Goal: Task Accomplishment & Management: Complete application form

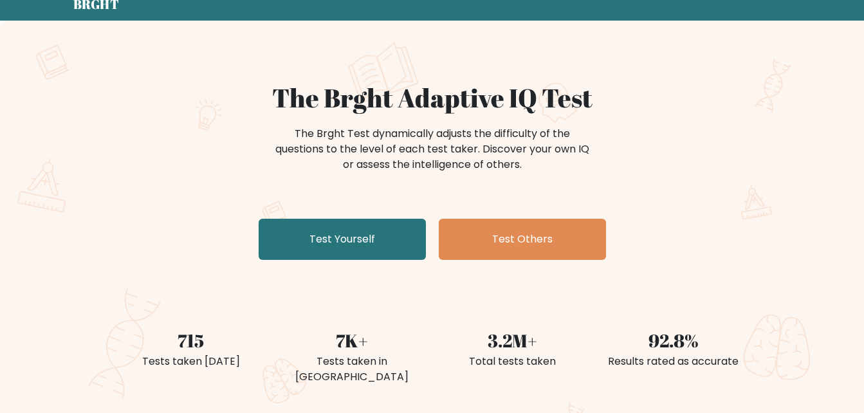
scroll to position [51, 0]
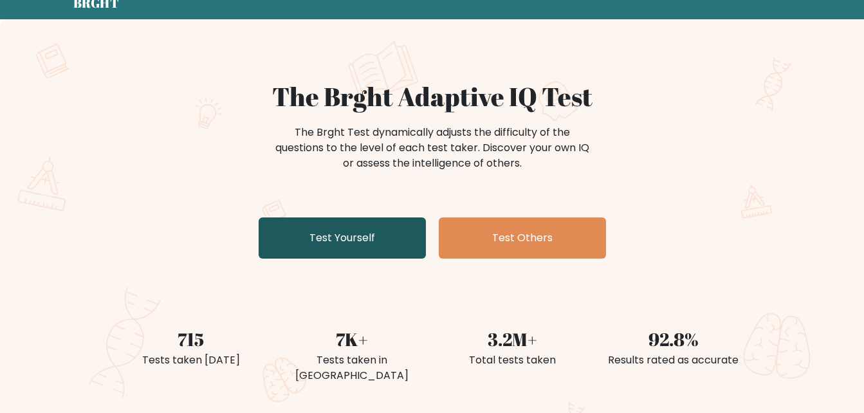
click at [405, 237] on link "Test Yourself" at bounding box center [342, 237] width 167 height 41
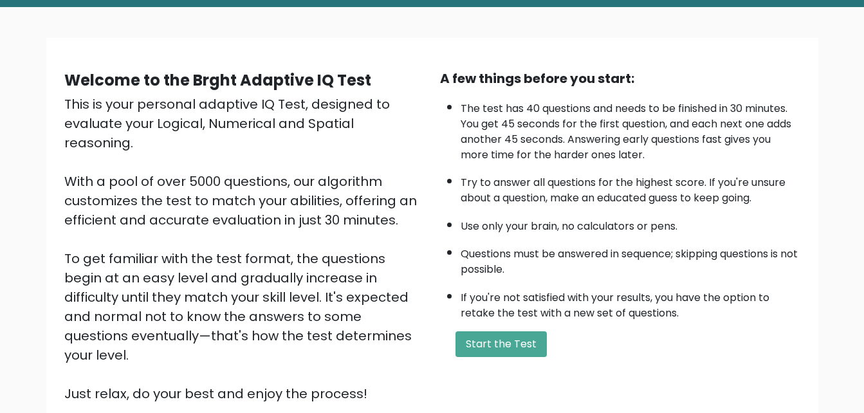
scroll to position [129, 0]
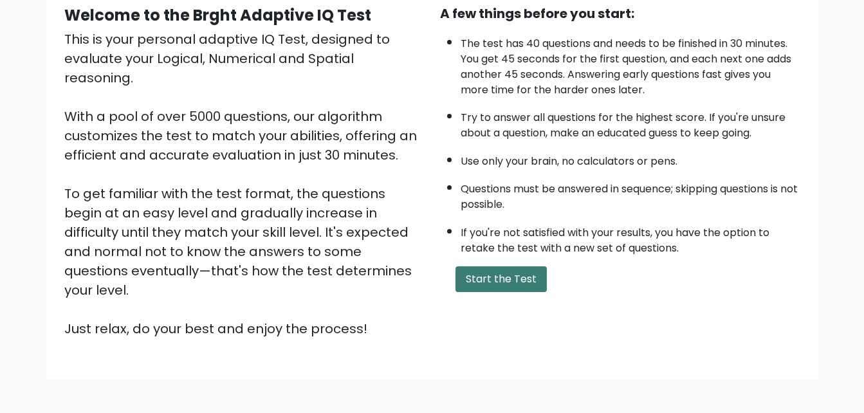
click at [502, 282] on button "Start the Test" at bounding box center [500, 279] width 91 height 26
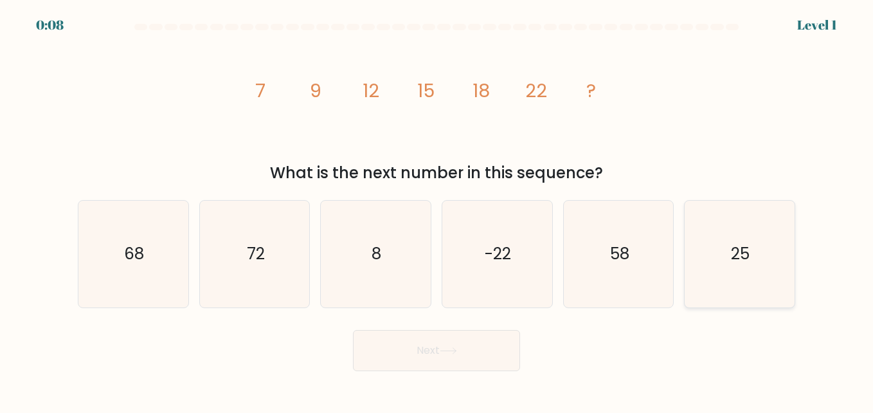
click at [734, 275] on icon "25" at bounding box center [739, 254] width 107 height 107
click at [437, 210] on input "f. 25" at bounding box center [437, 207] width 1 height 3
radio input "true"
click at [422, 360] on button "Next" at bounding box center [436, 350] width 167 height 41
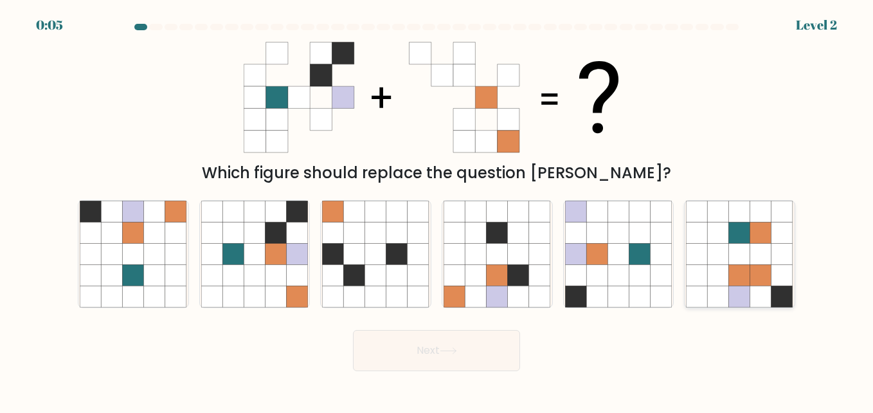
click at [705, 254] on icon at bounding box center [697, 253] width 21 height 21
click at [437, 210] on input "f." at bounding box center [437, 207] width 1 height 3
radio input "true"
click at [468, 352] on button "Next" at bounding box center [436, 350] width 167 height 41
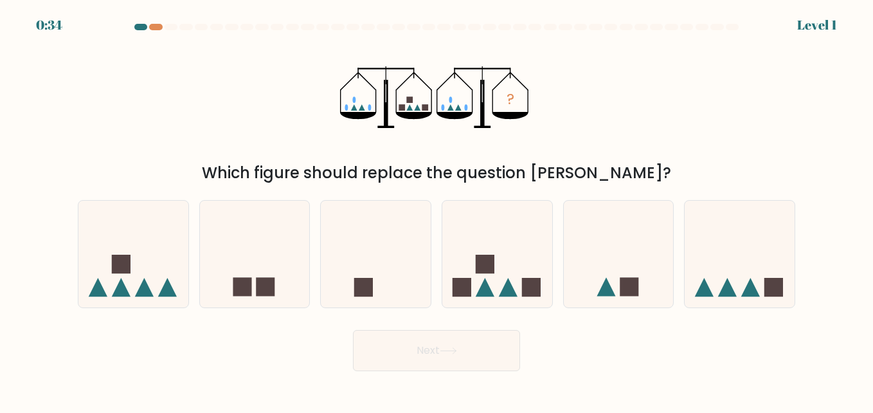
click at [505, 309] on form at bounding box center [436, 197] width 873 height 347
click at [487, 271] on rect at bounding box center [485, 264] width 19 height 19
click at [437, 210] on input "d." at bounding box center [437, 207] width 1 height 3
radio input "true"
click at [462, 337] on button "Next" at bounding box center [436, 350] width 167 height 41
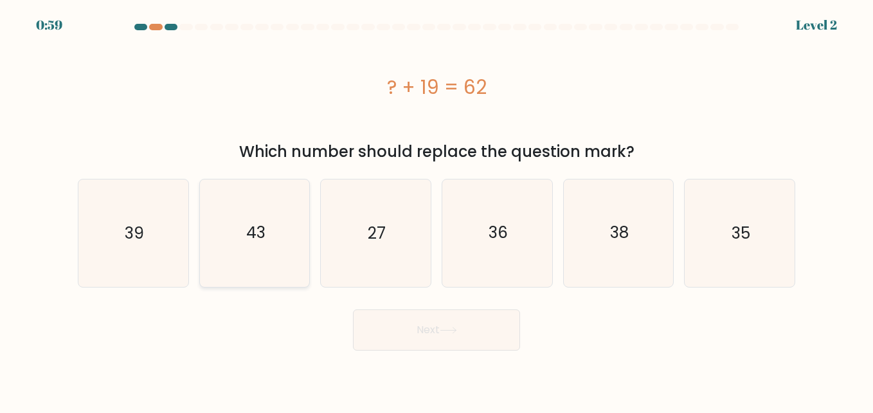
click at [242, 237] on icon "43" at bounding box center [254, 232] width 107 height 107
click at [437, 210] on input "b. 43" at bounding box center [437, 207] width 1 height 3
radio input "true"
click at [413, 338] on button "Next" at bounding box center [436, 329] width 167 height 41
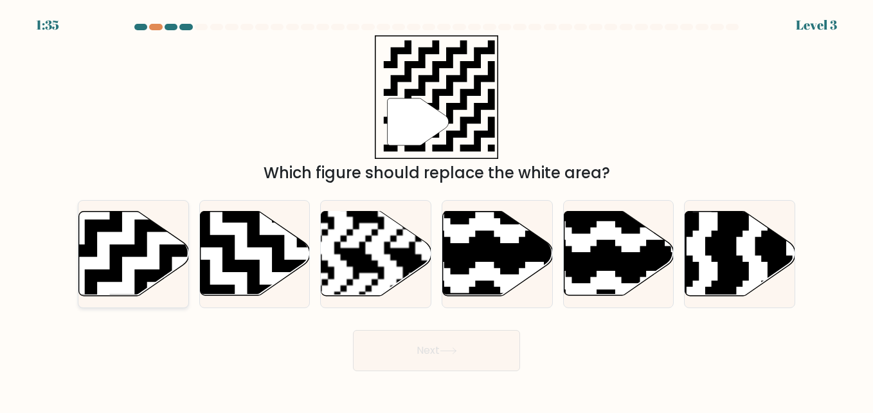
click at [149, 252] on icon at bounding box center [134, 254] width 110 height 84
click at [437, 210] on input "a." at bounding box center [437, 207] width 1 height 3
radio input "true"
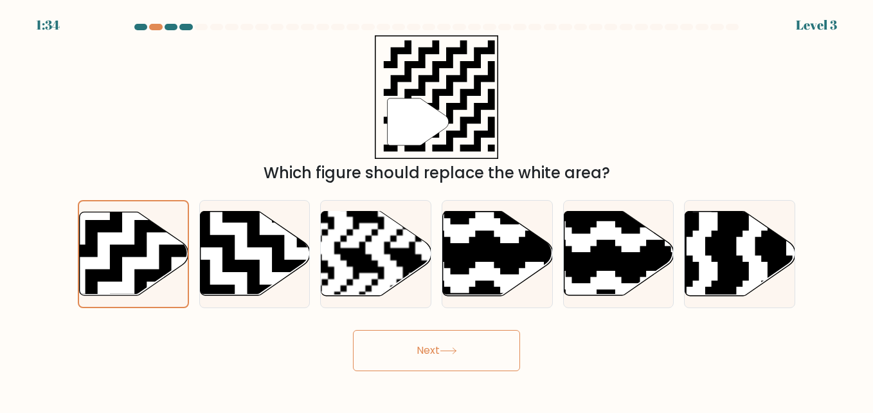
click at [459, 362] on button "Next" at bounding box center [436, 350] width 167 height 41
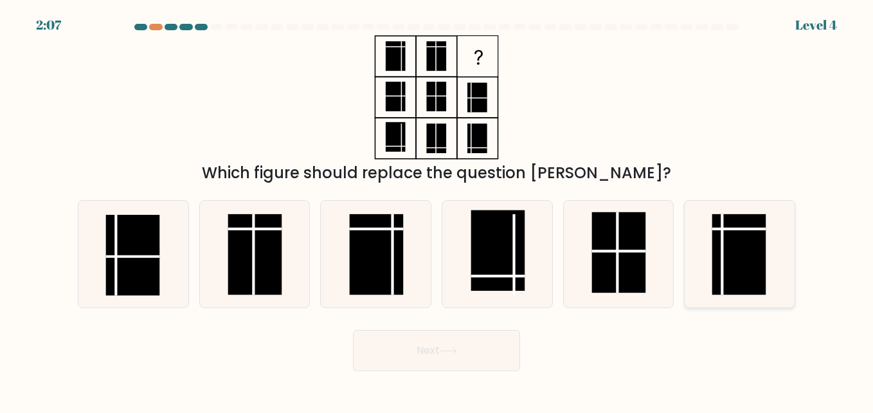
click at [725, 239] on rect at bounding box center [740, 254] width 54 height 81
click at [437, 210] on input "f." at bounding box center [437, 207] width 1 height 3
radio input "true"
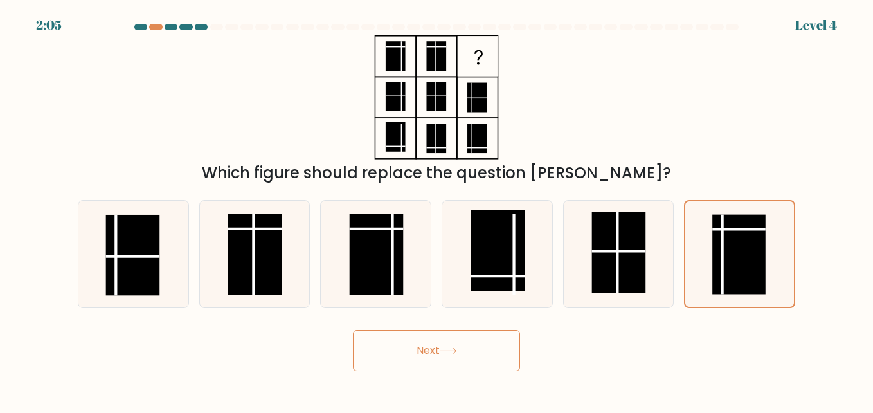
click at [422, 351] on button "Next" at bounding box center [436, 350] width 167 height 41
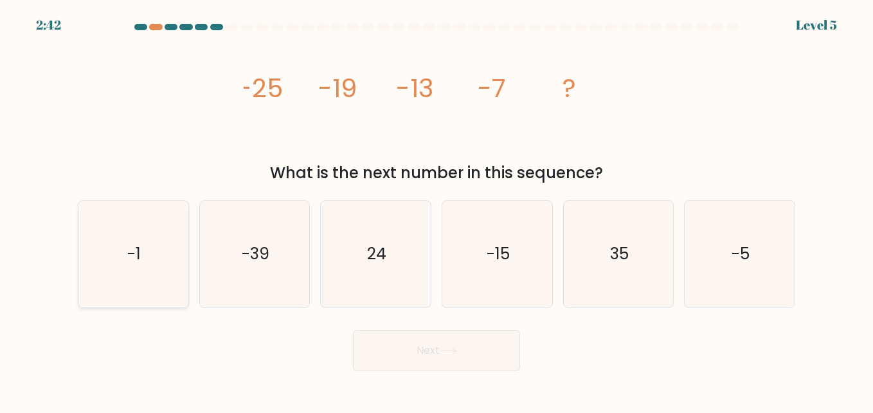
click at [141, 272] on icon "-1" at bounding box center [133, 254] width 107 height 107
click at [437, 210] on input "a. -1" at bounding box center [437, 207] width 1 height 3
radio input "true"
click at [377, 357] on button "Next" at bounding box center [436, 350] width 167 height 41
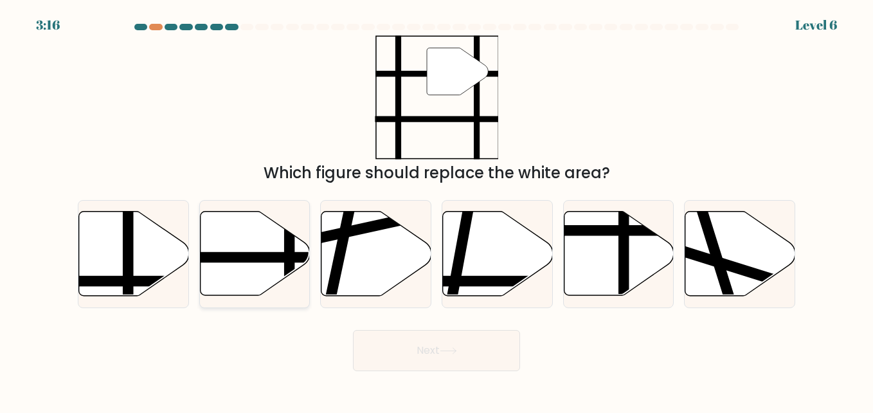
click at [244, 234] on icon at bounding box center [255, 254] width 110 height 84
click at [437, 210] on input "b." at bounding box center [437, 207] width 1 height 3
radio input "true"
click at [387, 347] on button "Next" at bounding box center [436, 350] width 167 height 41
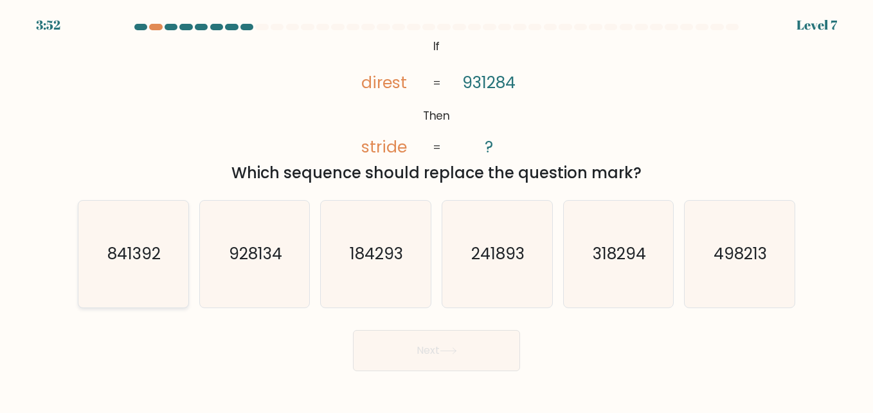
click at [135, 243] on text "841392" at bounding box center [133, 253] width 53 height 23
click at [437, 210] on input "a. 841392" at bounding box center [437, 207] width 1 height 3
radio input "true"
click at [463, 357] on button "Next" at bounding box center [436, 350] width 167 height 41
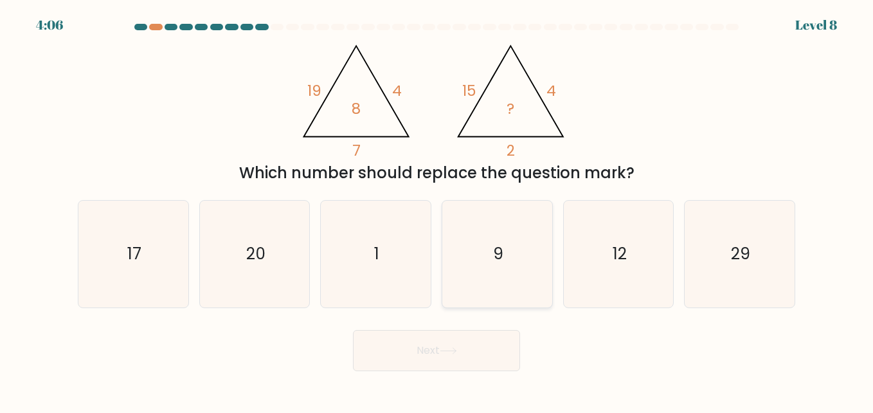
click at [496, 268] on icon "9" at bounding box center [497, 254] width 107 height 107
click at [437, 210] on input "d. 9" at bounding box center [437, 207] width 1 height 3
radio input "true"
click at [449, 350] on icon at bounding box center [448, 350] width 17 height 7
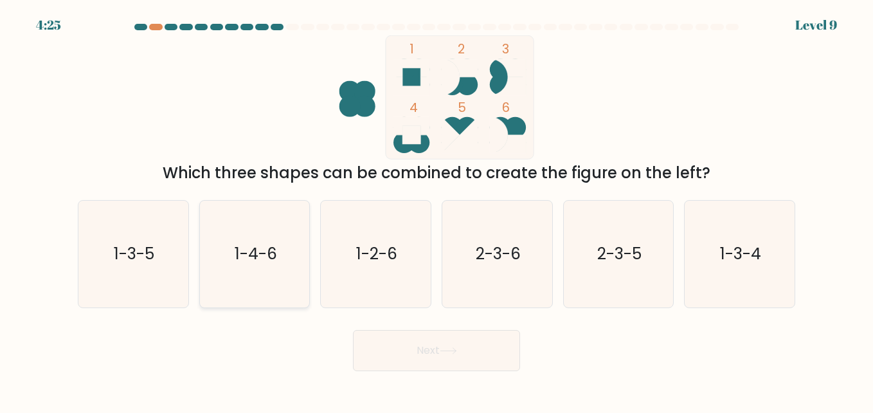
click at [248, 278] on icon "1-4-6" at bounding box center [254, 254] width 107 height 107
click at [437, 210] on input "b. 1-4-6" at bounding box center [437, 207] width 1 height 3
radio input "true"
click at [393, 337] on button "Next" at bounding box center [436, 350] width 167 height 41
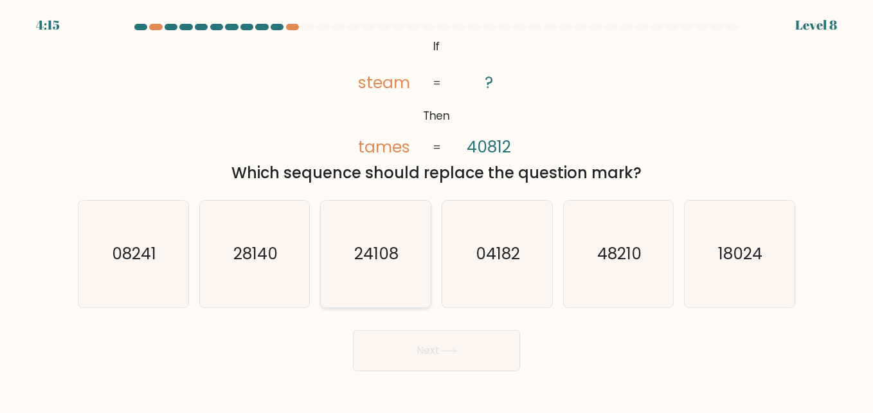
click at [351, 252] on icon "24108" at bounding box center [375, 254] width 107 height 107
click at [437, 210] on input "c. 24108" at bounding box center [437, 207] width 1 height 3
radio input "true"
click at [422, 357] on button "Next" at bounding box center [436, 350] width 167 height 41
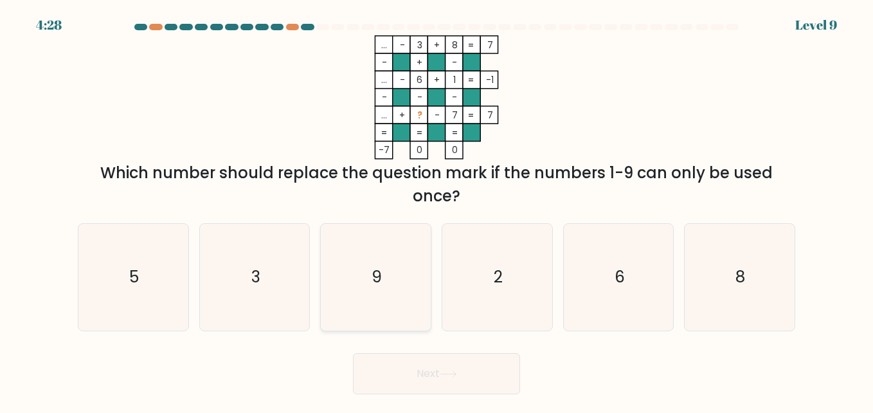
click at [404, 262] on icon "9" at bounding box center [375, 277] width 107 height 107
click at [437, 210] on input "c. 9" at bounding box center [437, 207] width 1 height 3
radio input "true"
click at [414, 377] on button "Next" at bounding box center [436, 373] width 167 height 41
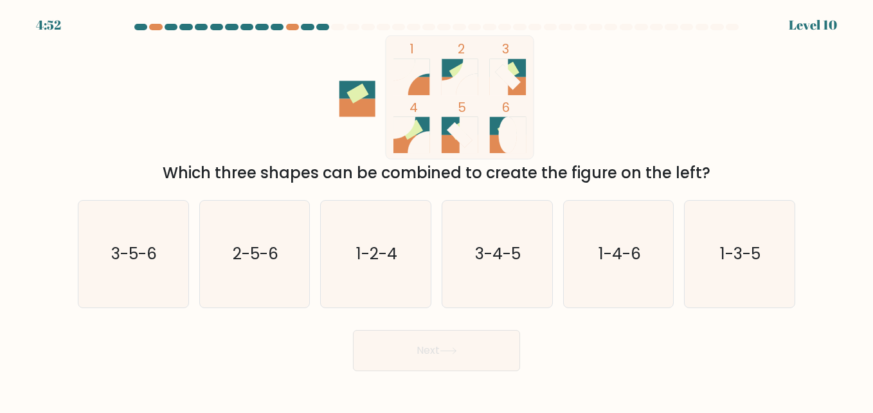
click at [415, 143] on icon at bounding box center [419, 142] width 22 height 22
click at [603, 244] on text "1-4-6" at bounding box center [620, 253] width 42 height 23
click at [437, 210] on input "e. 1-4-6" at bounding box center [437, 207] width 1 height 3
radio input "true"
click at [487, 349] on button "Next" at bounding box center [436, 350] width 167 height 41
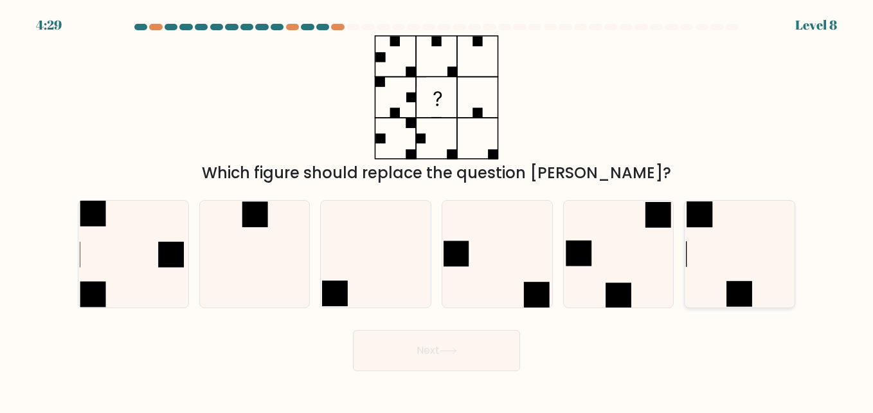
click at [711, 255] on icon at bounding box center [739, 254] width 107 height 107
click at [437, 210] on input "f." at bounding box center [437, 207] width 1 height 3
radio input "true"
click at [449, 356] on button "Next" at bounding box center [436, 350] width 167 height 41
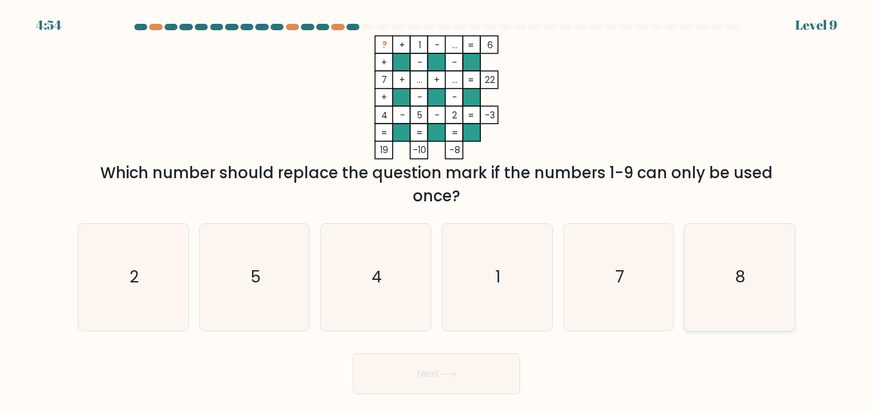
click at [734, 270] on icon "8" at bounding box center [739, 277] width 107 height 107
click at [437, 210] on input "f. 8" at bounding box center [437, 207] width 1 height 3
radio input "true"
click at [465, 368] on button "Next" at bounding box center [436, 373] width 167 height 41
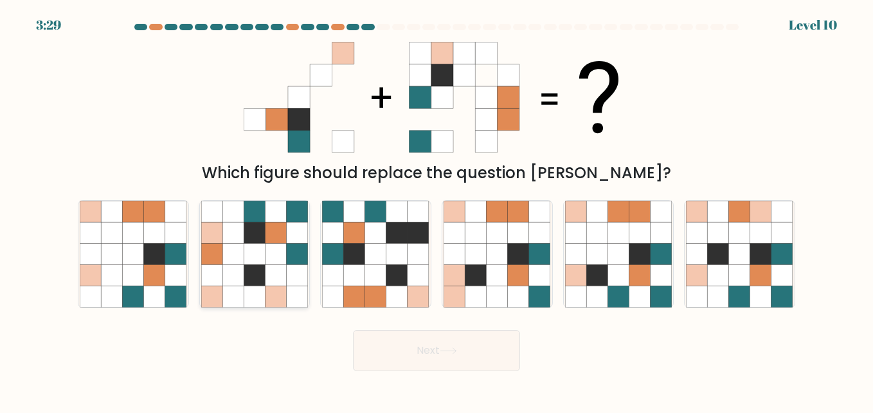
click at [226, 260] on icon at bounding box center [232, 253] width 21 height 21
click at [437, 210] on input "b." at bounding box center [437, 207] width 1 height 3
radio input "true"
click at [454, 356] on button "Next" at bounding box center [436, 350] width 167 height 41
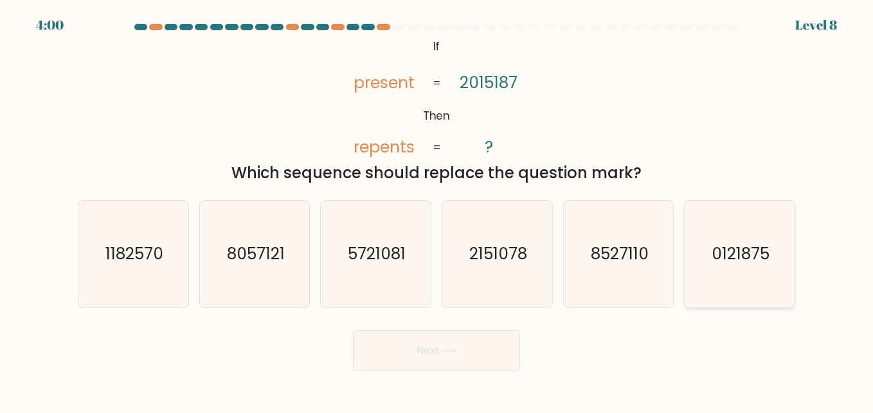
click at [726, 248] on text "0121875" at bounding box center [741, 253] width 58 height 23
click at [437, 210] on input "f. 0121875" at bounding box center [437, 207] width 1 height 3
radio input "true"
click at [452, 353] on icon at bounding box center [448, 350] width 17 height 7
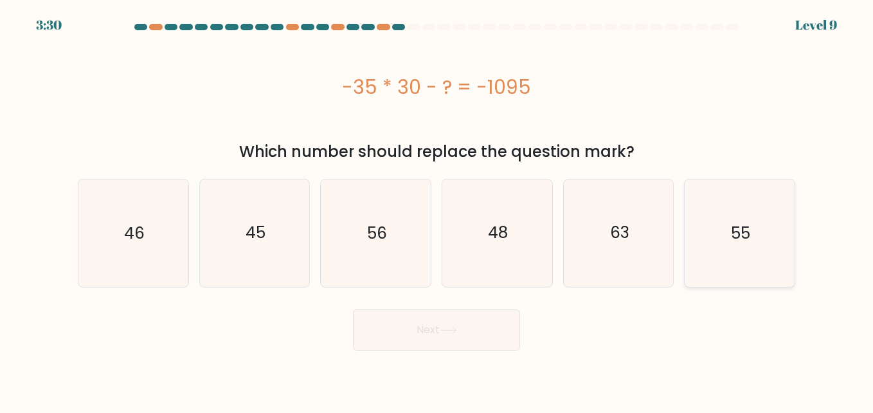
click at [743, 246] on icon "55" at bounding box center [739, 232] width 107 height 107
click at [437, 210] on input "f. 55" at bounding box center [437, 207] width 1 height 3
radio input "true"
click at [449, 334] on button "Next" at bounding box center [436, 329] width 167 height 41
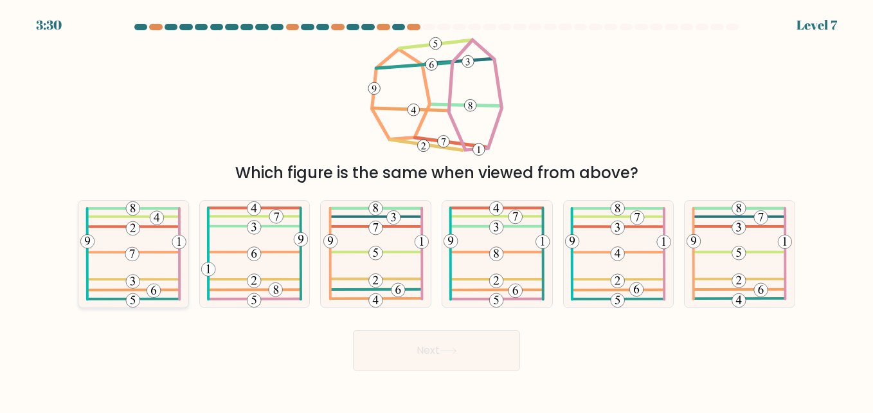
click at [150, 255] on icon at bounding box center [133, 254] width 106 height 107
click at [437, 210] on input "a." at bounding box center [437, 207] width 1 height 3
radio input "true"
click at [468, 346] on button "Next" at bounding box center [436, 350] width 167 height 41
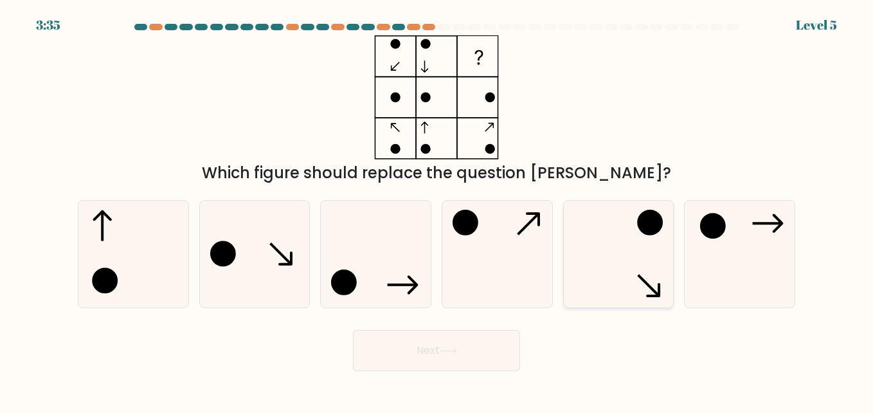
click at [641, 277] on icon at bounding box center [648, 285] width 23 height 23
click at [437, 210] on input "e." at bounding box center [437, 207] width 1 height 3
radio input "true"
click at [440, 357] on button "Next" at bounding box center [436, 350] width 167 height 41
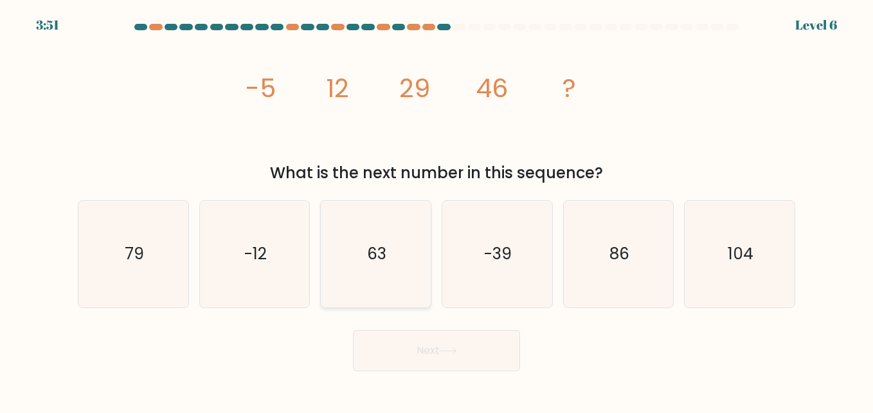
click at [357, 212] on icon "63" at bounding box center [375, 254] width 107 height 107
click at [437, 210] on input "c. 63" at bounding box center [437, 207] width 1 height 3
radio input "true"
click at [453, 356] on button "Next" at bounding box center [436, 350] width 167 height 41
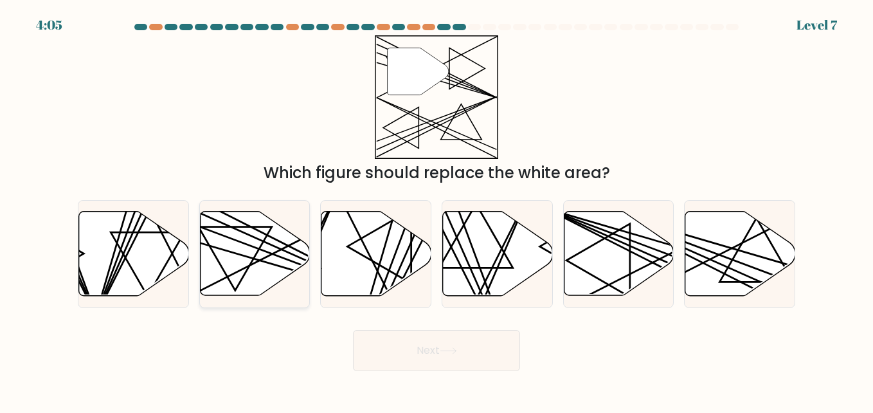
click at [268, 259] on icon at bounding box center [255, 254] width 110 height 84
click at [437, 210] on input "b." at bounding box center [437, 207] width 1 height 3
radio input "true"
click at [444, 347] on icon at bounding box center [448, 350] width 17 height 7
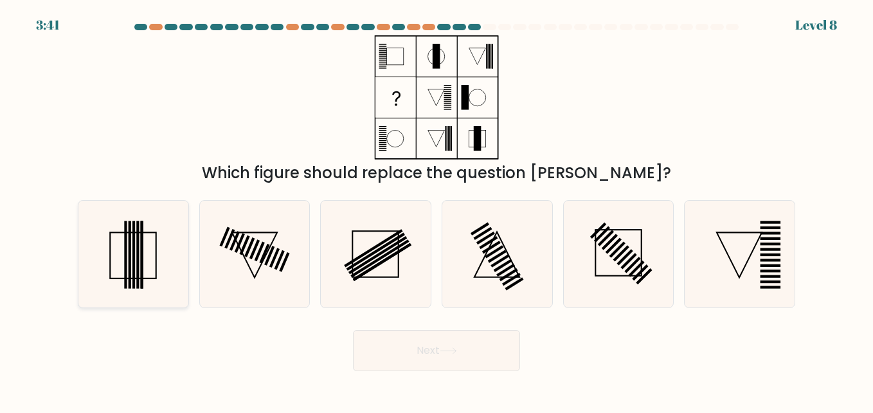
click at [132, 259] on icon at bounding box center [133, 254] width 107 height 107
click at [437, 210] on input "a." at bounding box center [437, 207] width 1 height 3
radio input "true"
click at [412, 364] on button "Next" at bounding box center [436, 350] width 167 height 41
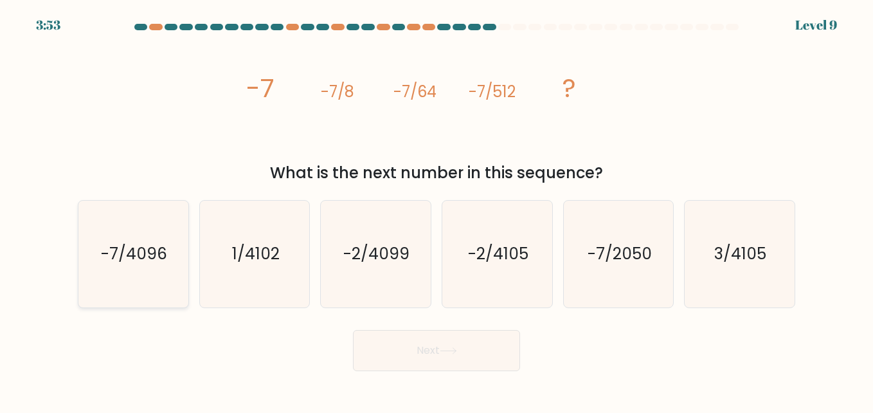
click at [175, 250] on icon "-7/4096" at bounding box center [133, 254] width 107 height 107
click at [437, 210] on input "a. -7/4096" at bounding box center [437, 207] width 1 height 3
radio input "true"
click at [434, 348] on button "Next" at bounding box center [436, 350] width 167 height 41
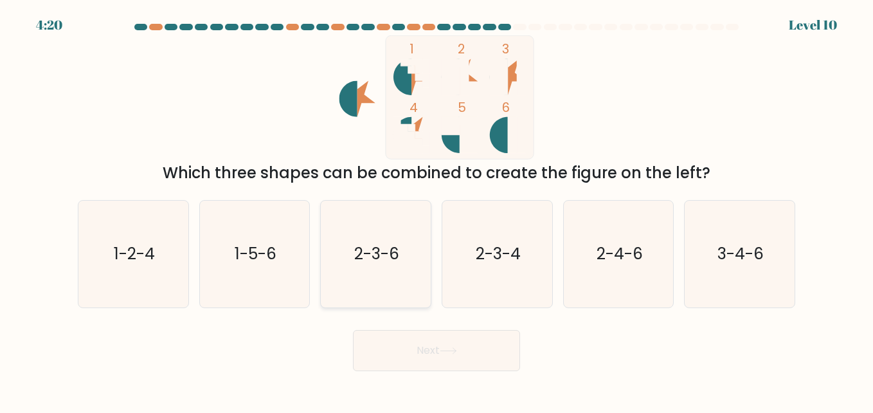
click at [376, 267] on icon "2-3-6" at bounding box center [375, 254] width 107 height 107
click at [437, 210] on input "c. 2-3-6" at bounding box center [437, 207] width 1 height 3
radio input "true"
click at [429, 343] on button "Next" at bounding box center [436, 350] width 167 height 41
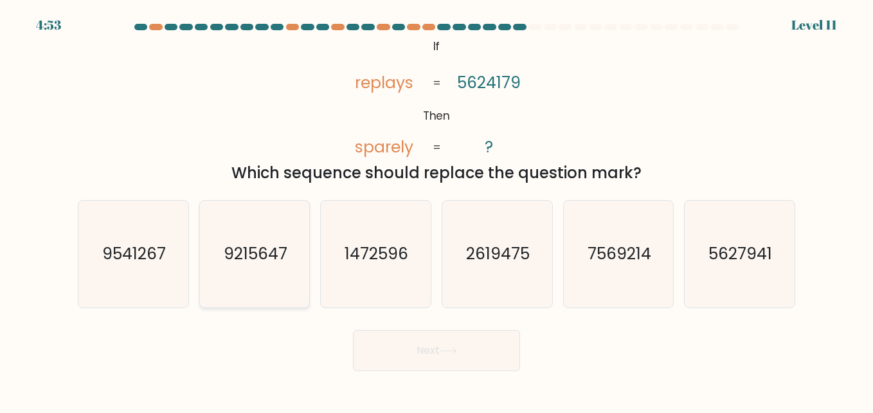
click at [283, 248] on text "9215647" at bounding box center [256, 253] width 64 height 23
click at [437, 210] on input "b. 9215647" at bounding box center [437, 207] width 1 height 3
radio input "true"
click at [415, 343] on button "Next" at bounding box center [436, 350] width 167 height 41
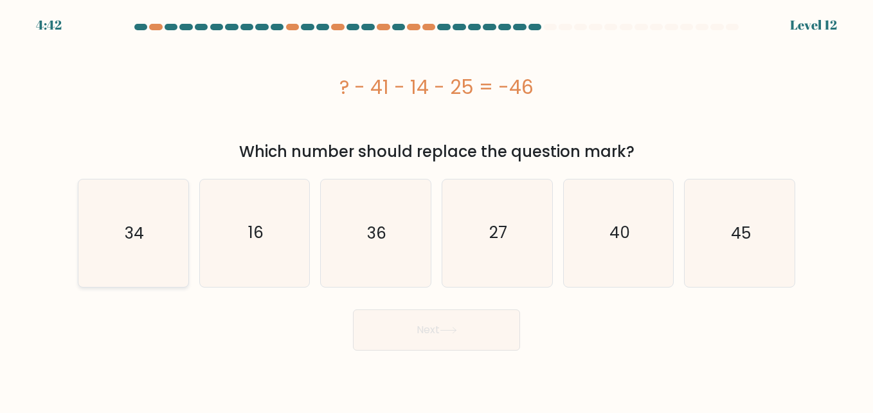
click at [127, 248] on icon "34" at bounding box center [133, 232] width 107 height 107
click at [437, 210] on input "a. 34" at bounding box center [437, 207] width 1 height 3
radio input "true"
click at [403, 336] on button "Next" at bounding box center [436, 329] width 167 height 41
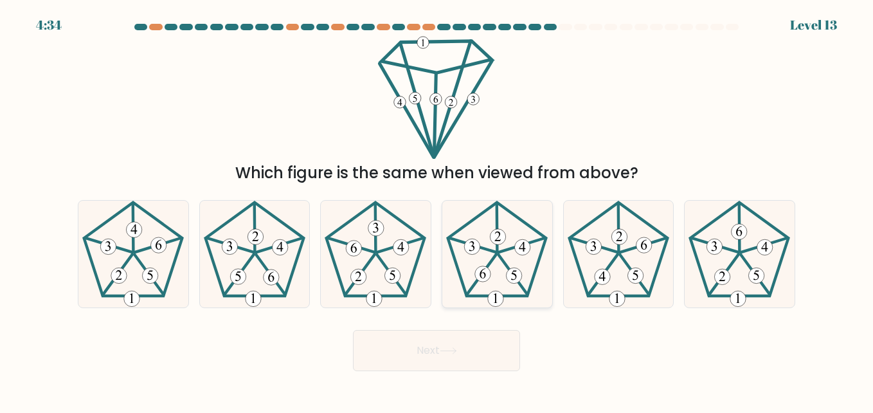
click at [501, 276] on icon at bounding box center [497, 254] width 107 height 107
click at [437, 210] on input "d." at bounding box center [437, 207] width 1 height 3
radio input "true"
click at [453, 352] on icon at bounding box center [448, 350] width 17 height 7
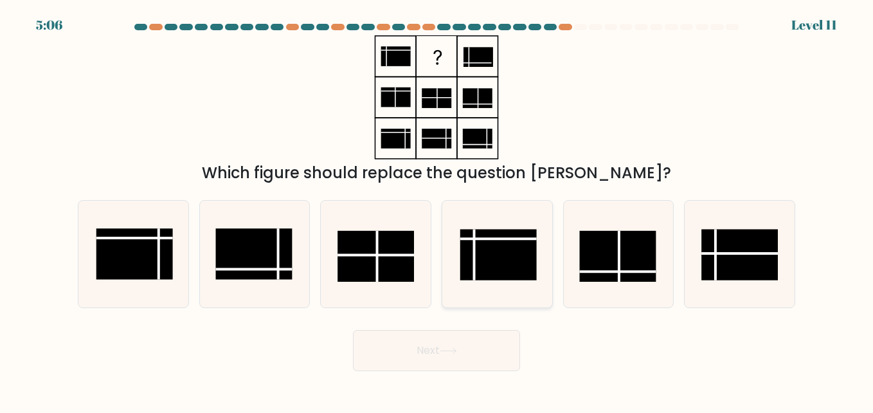
click at [496, 262] on rect at bounding box center [498, 254] width 77 height 51
click at [437, 210] on input "d." at bounding box center [437, 207] width 1 height 3
radio input "true"
click at [713, 259] on rect at bounding box center [740, 254] width 77 height 51
click at [437, 210] on input "f." at bounding box center [437, 207] width 1 height 3
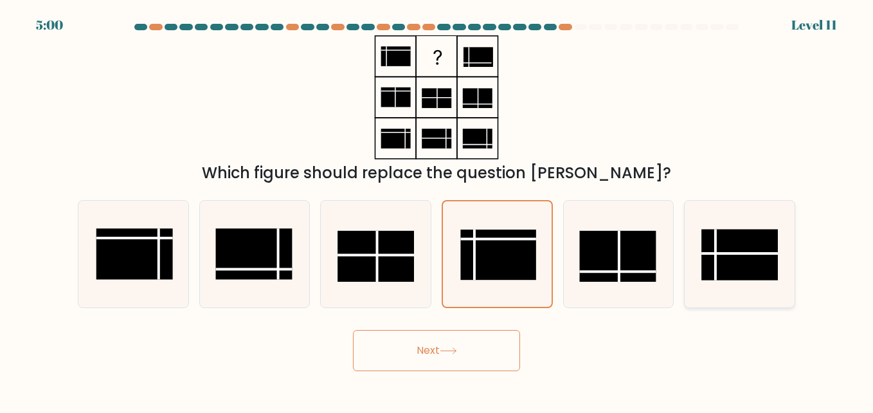
radio input "true"
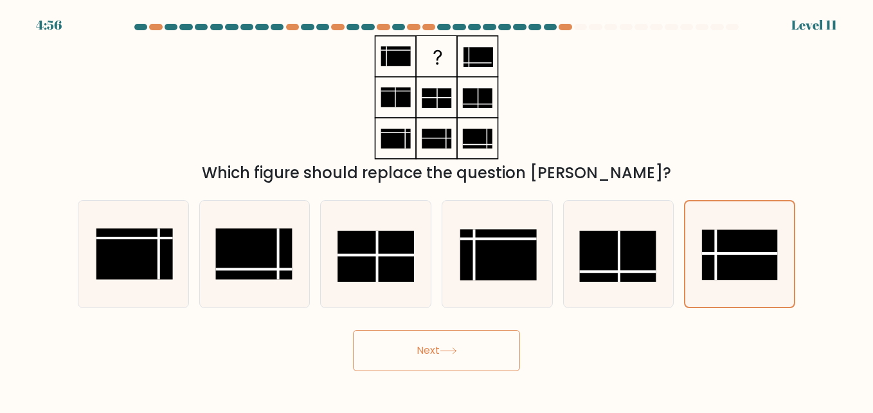
click at [437, 355] on button "Next" at bounding box center [436, 350] width 167 height 41
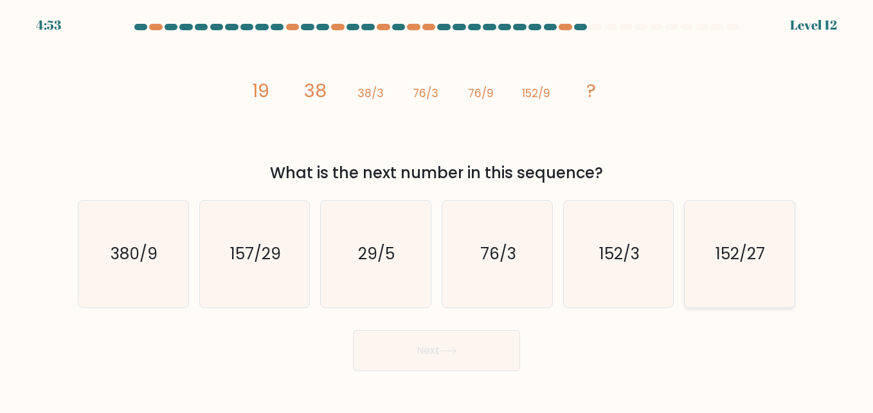
click at [756, 250] on text "152/27" at bounding box center [741, 253] width 50 height 23
click at [437, 210] on input "f. 152/27" at bounding box center [437, 207] width 1 height 3
radio input "true"
click at [489, 354] on button "Next" at bounding box center [436, 350] width 167 height 41
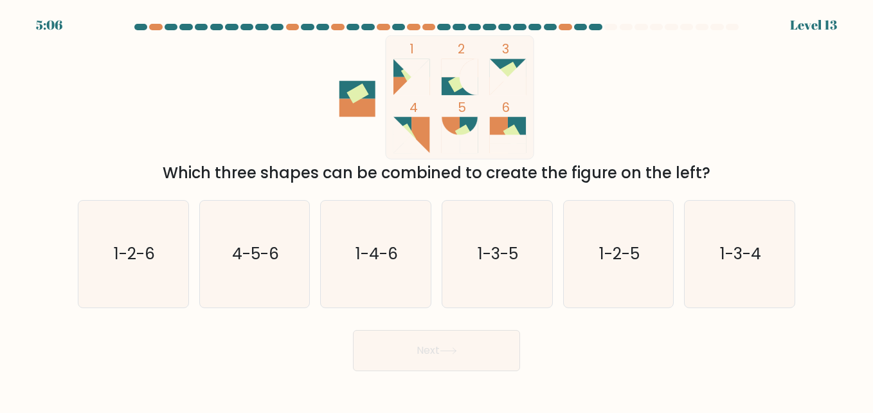
click at [404, 80] on rect at bounding box center [412, 86] width 36 height 18
click at [507, 254] on text "1-3-5" at bounding box center [498, 253] width 41 height 23
click at [437, 210] on input "d. 1-3-5" at bounding box center [437, 207] width 1 height 3
radio input "true"
click at [422, 352] on button "Next" at bounding box center [436, 350] width 167 height 41
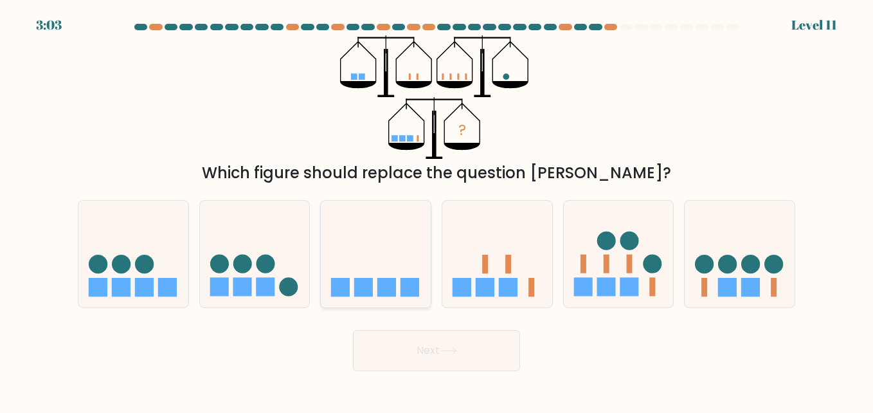
click at [381, 255] on icon at bounding box center [376, 253] width 110 height 91
click at [437, 210] on input "c." at bounding box center [437, 207] width 1 height 3
radio input "true"
click at [437, 345] on button "Next" at bounding box center [436, 350] width 167 height 41
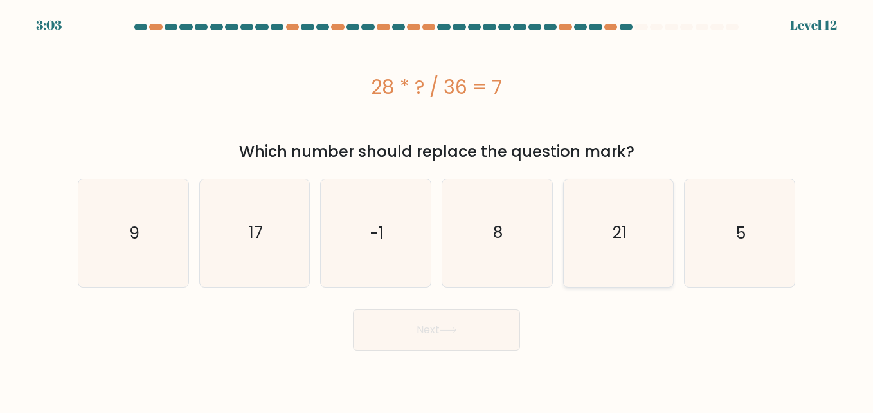
click at [655, 270] on icon "21" at bounding box center [618, 232] width 107 height 107
click at [437, 210] on input "e. 21" at bounding box center [437, 207] width 1 height 3
radio input "true"
click at [453, 327] on icon at bounding box center [448, 330] width 17 height 7
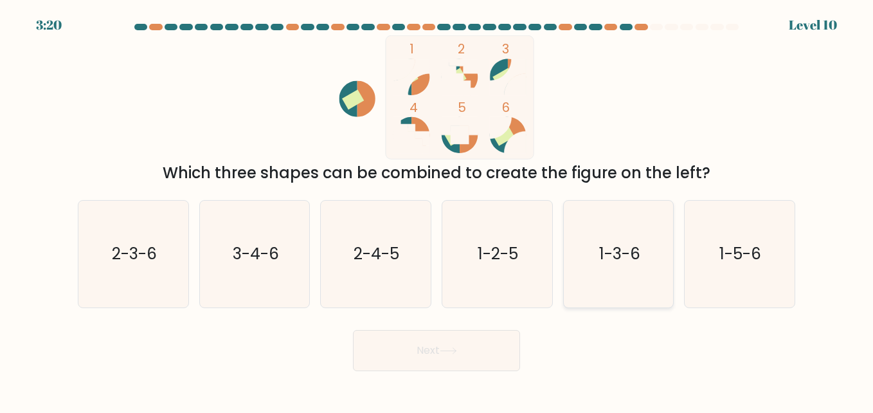
click at [590, 255] on icon "1-3-6" at bounding box center [618, 254] width 107 height 107
click at [437, 210] on input "e. 1-3-6" at bounding box center [437, 207] width 1 height 3
radio input "true"
click at [446, 347] on icon at bounding box center [448, 350] width 17 height 7
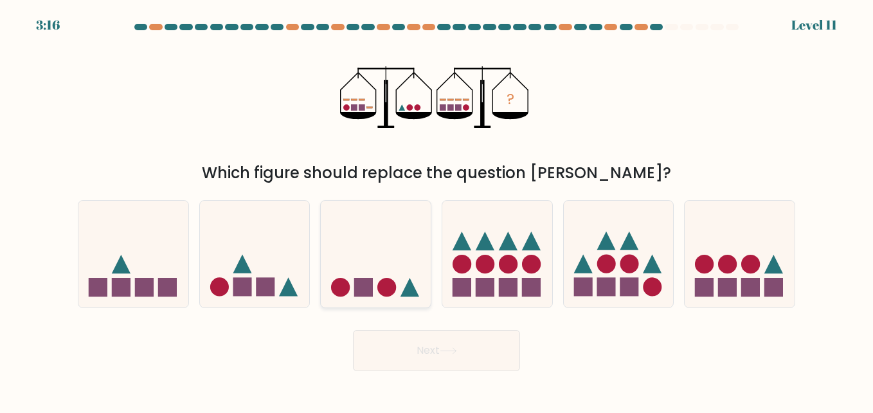
click at [375, 277] on icon at bounding box center [376, 253] width 110 height 91
click at [437, 210] on input "c." at bounding box center [437, 207] width 1 height 3
radio input "true"
click at [417, 352] on button "Next" at bounding box center [436, 350] width 167 height 41
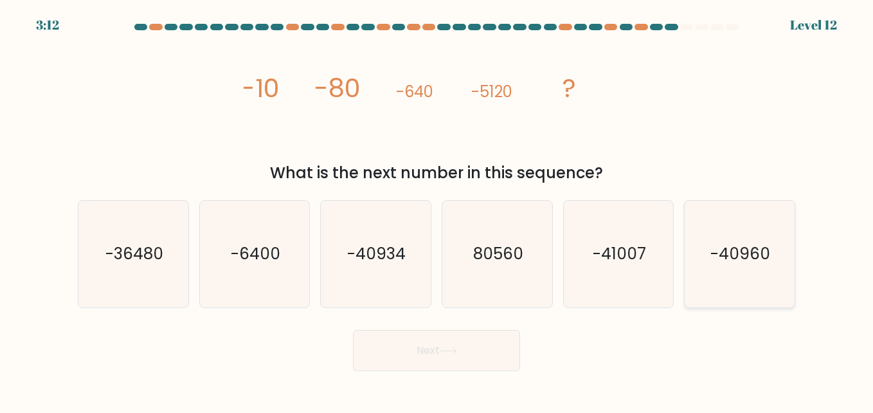
click at [729, 285] on icon "-40960" at bounding box center [739, 254] width 107 height 107
click at [437, 210] on input "f. -40960" at bounding box center [437, 207] width 1 height 3
radio input "true"
click at [460, 357] on button "Next" at bounding box center [436, 350] width 167 height 41
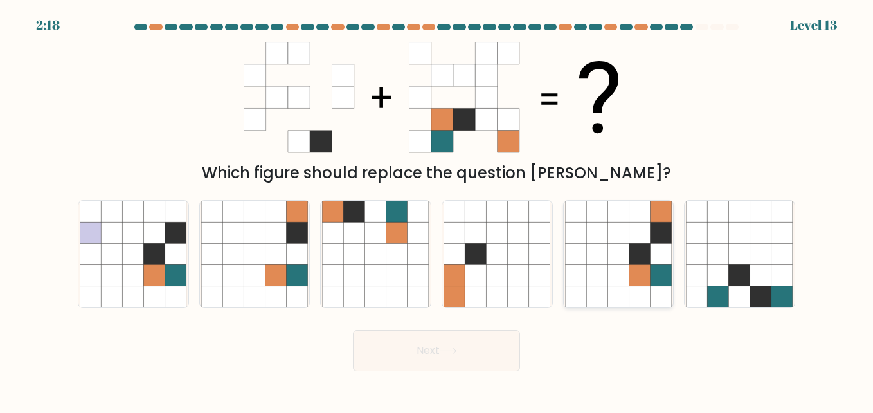
click at [652, 295] on icon at bounding box center [661, 296] width 21 height 21
click at [437, 210] on input "e." at bounding box center [437, 207] width 1 height 3
radio input "true"
click at [455, 353] on icon at bounding box center [448, 350] width 17 height 7
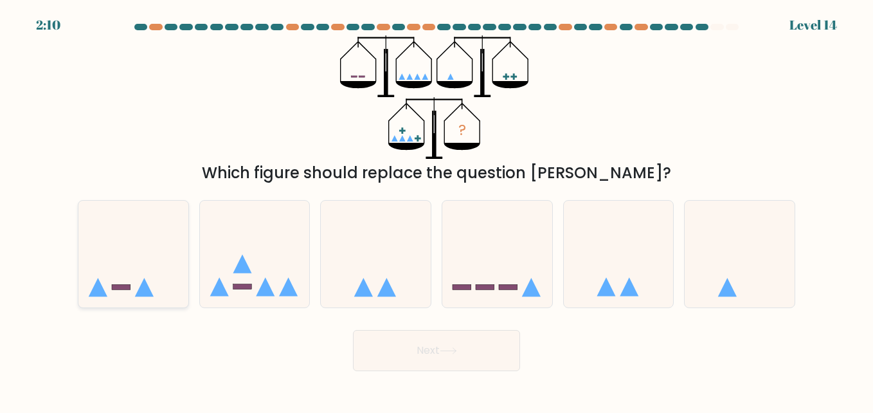
click at [149, 246] on icon at bounding box center [133, 253] width 110 height 91
click at [437, 210] on input "a." at bounding box center [437, 207] width 1 height 3
radio input "true"
click at [417, 351] on button "Next" at bounding box center [436, 350] width 167 height 41
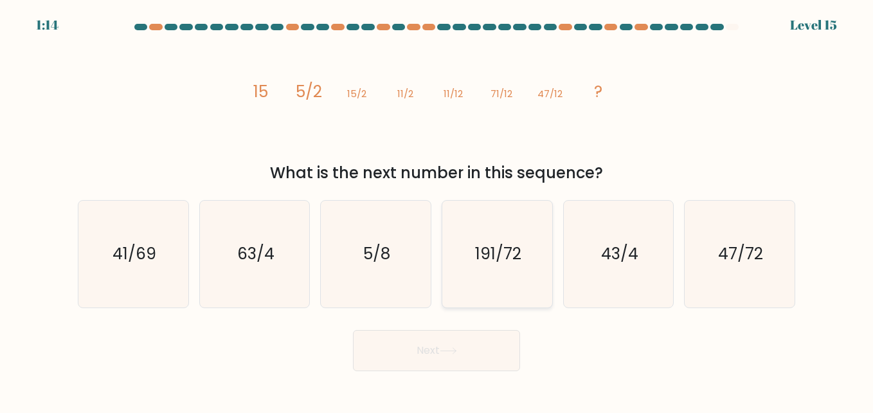
click at [516, 262] on text "191/72" at bounding box center [498, 253] width 46 height 23
click at [437, 210] on input "d. 191/72" at bounding box center [437, 207] width 1 height 3
radio input "true"
click at [431, 341] on button "Next" at bounding box center [436, 350] width 167 height 41
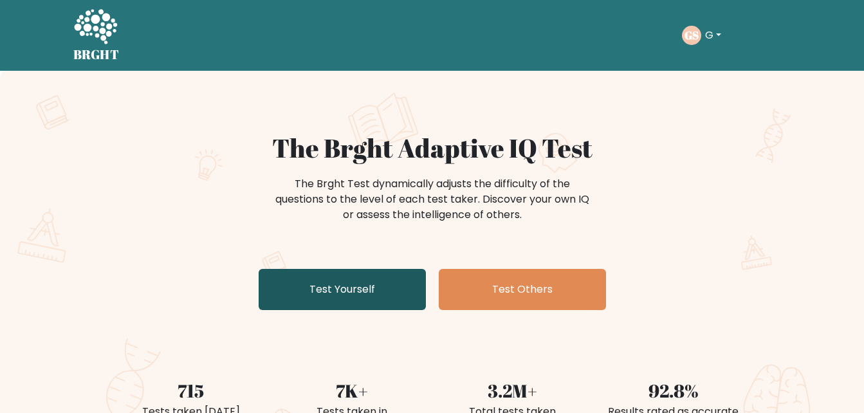
click at [379, 300] on link "Test Yourself" at bounding box center [342, 289] width 167 height 41
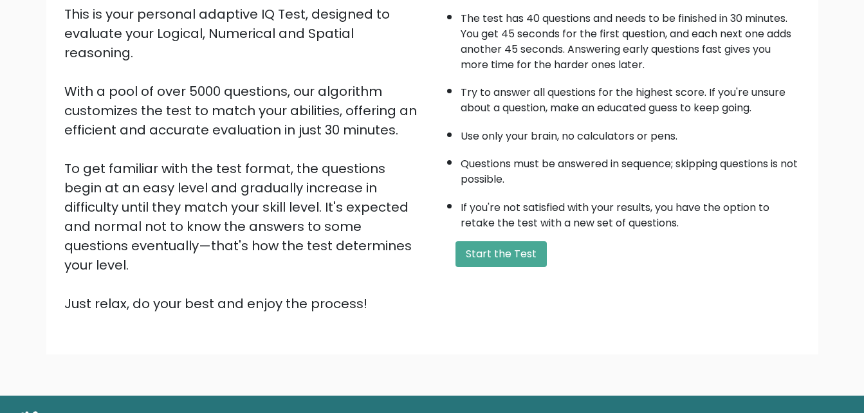
scroll to position [158, 0]
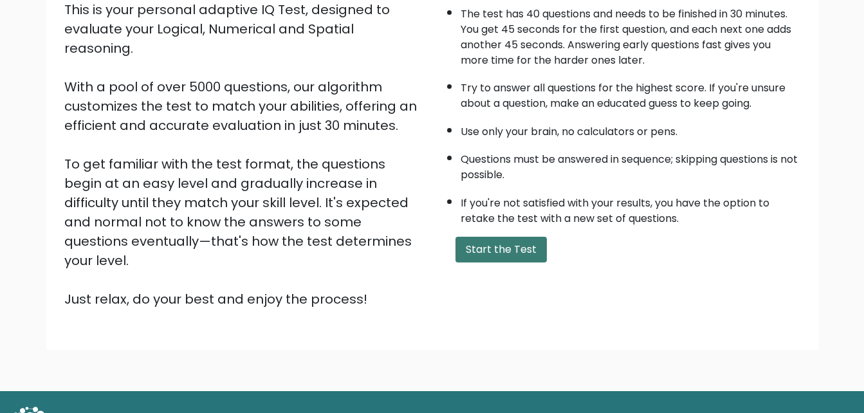
click at [486, 255] on button "Start the Test" at bounding box center [500, 250] width 91 height 26
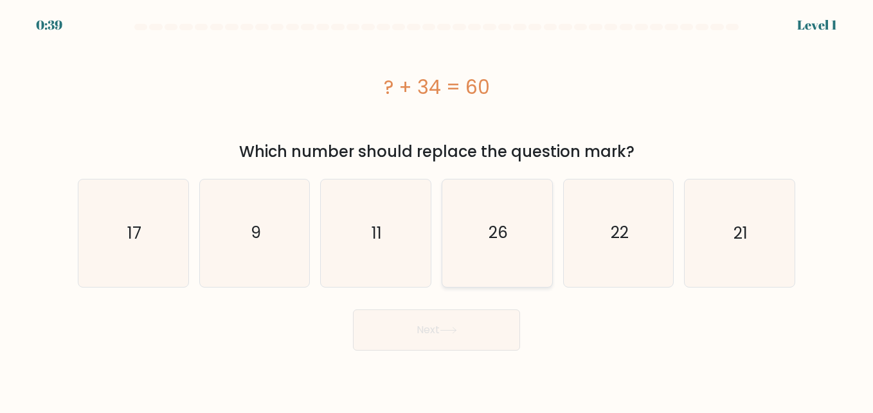
click at [502, 207] on icon "26" at bounding box center [497, 232] width 107 height 107
click at [437, 207] on input "d. 26" at bounding box center [437, 207] width 1 height 3
radio input "true"
click at [480, 326] on button "Next" at bounding box center [436, 329] width 167 height 41
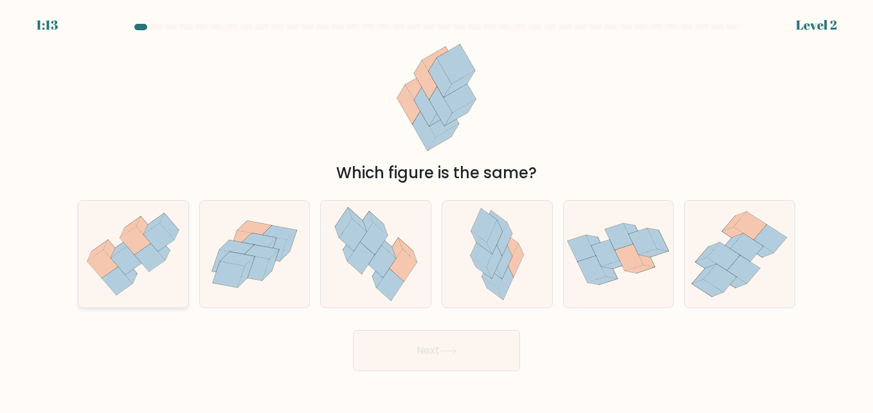
click at [126, 242] on icon at bounding box center [135, 240] width 31 height 28
click at [437, 210] on input "a." at bounding box center [437, 207] width 1 height 3
radio input "true"
click at [454, 351] on icon at bounding box center [447, 351] width 15 height 6
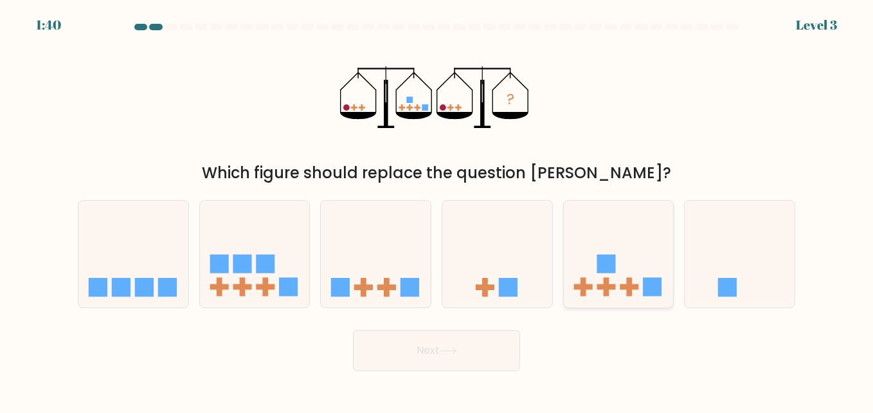
click at [609, 273] on rect at bounding box center [606, 264] width 19 height 19
click at [437, 210] on input "e." at bounding box center [437, 207] width 1 height 3
radio input "true"
click at [469, 356] on button "Next" at bounding box center [436, 350] width 167 height 41
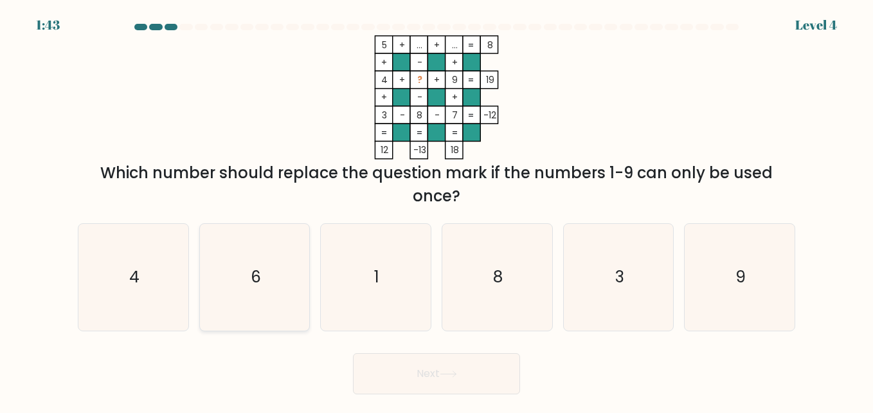
click at [226, 255] on icon "6" at bounding box center [254, 277] width 107 height 107
click at [437, 210] on input "b. 6" at bounding box center [437, 207] width 1 height 3
radio input "true"
click at [382, 380] on button "Next" at bounding box center [436, 373] width 167 height 41
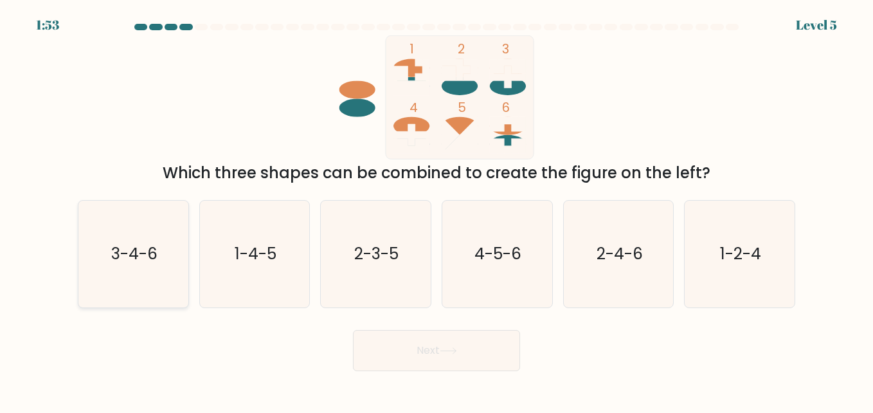
click at [142, 255] on text "3-4-6" at bounding box center [134, 253] width 46 height 23
click at [437, 210] on input "a. 3-4-6" at bounding box center [437, 207] width 1 height 3
radio input "true"
click at [395, 356] on button "Next" at bounding box center [436, 350] width 167 height 41
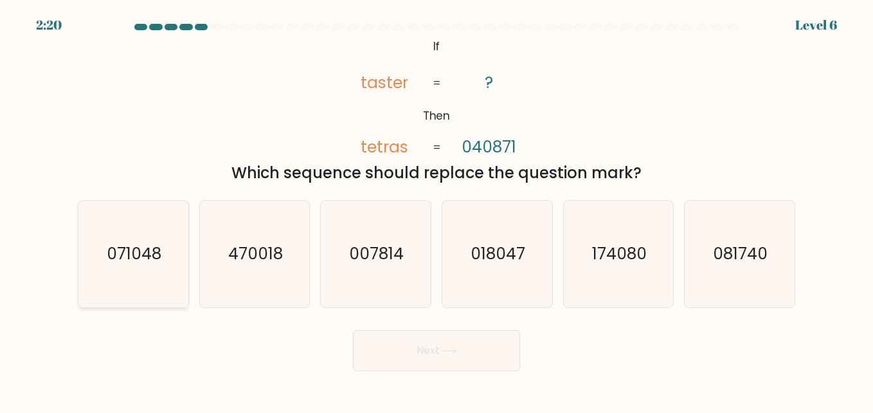
click at [120, 266] on icon "071048" at bounding box center [133, 254] width 107 height 107
click at [437, 210] on input "a. 071048" at bounding box center [437, 207] width 1 height 3
radio input "true"
click at [418, 340] on button "Next" at bounding box center [436, 350] width 167 height 41
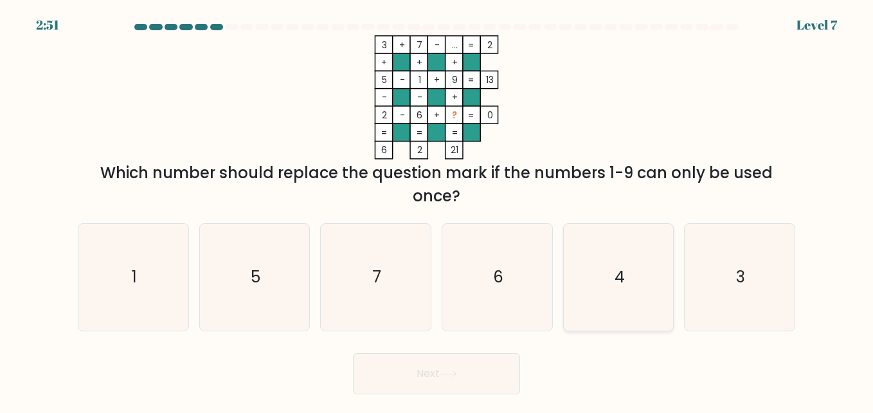
click at [628, 281] on icon "4" at bounding box center [618, 277] width 107 height 107
click at [437, 210] on input "e. 4" at bounding box center [437, 207] width 1 height 3
radio input "true"
click at [445, 378] on button "Next" at bounding box center [436, 373] width 167 height 41
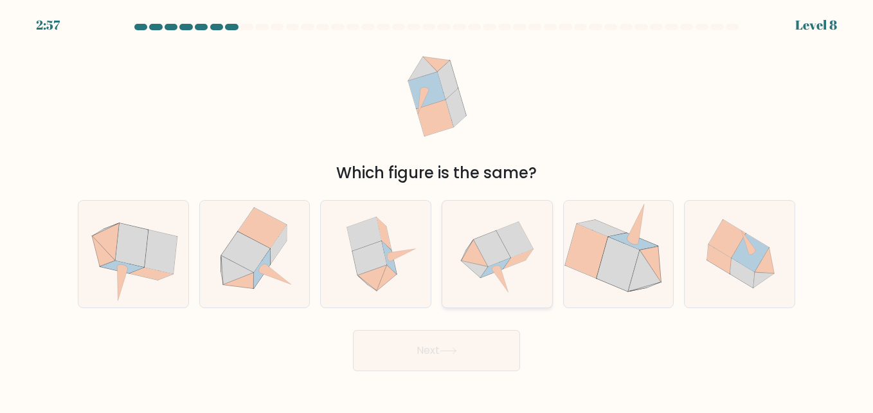
click at [502, 279] on icon at bounding box center [501, 280] width 16 height 26
click at [437, 210] on input "d." at bounding box center [437, 207] width 1 height 3
radio input "true"
click at [447, 353] on icon at bounding box center [448, 350] width 17 height 7
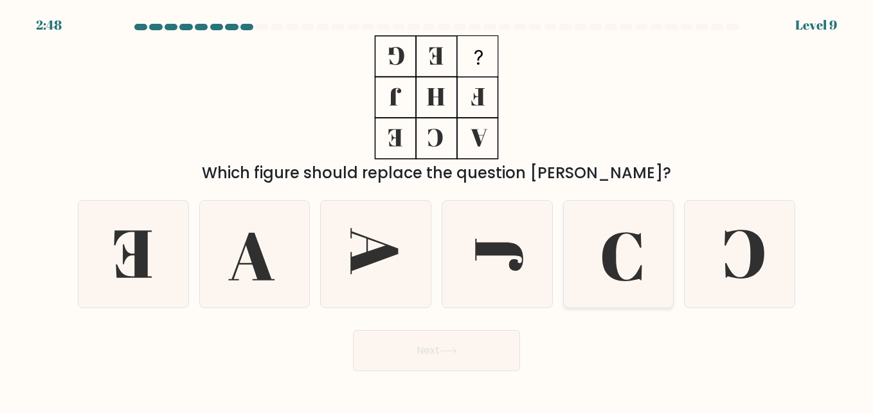
click at [606, 242] on icon at bounding box center [618, 254] width 107 height 107
click at [437, 210] on input "e." at bounding box center [437, 207] width 1 height 3
radio input "true"
click at [470, 341] on button "Next" at bounding box center [436, 350] width 167 height 41
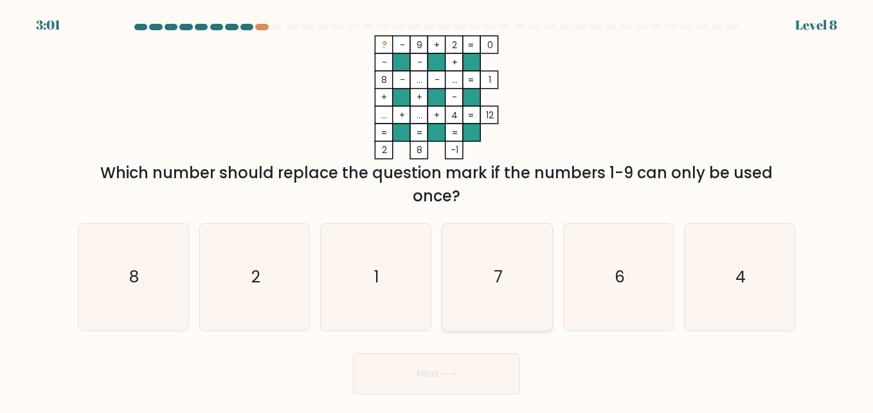
click at [515, 248] on icon "7" at bounding box center [497, 277] width 107 height 107
click at [437, 210] on input "d. 7" at bounding box center [437, 207] width 1 height 3
radio input "true"
click at [437, 382] on button "Next" at bounding box center [436, 373] width 167 height 41
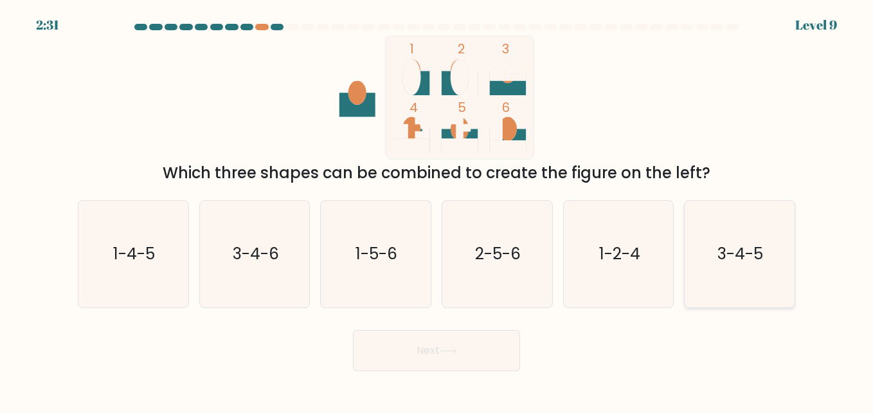
click at [777, 251] on icon "3-4-5" at bounding box center [739, 254] width 107 height 107
click at [437, 210] on input "f. 3-4-5" at bounding box center [437, 207] width 1 height 3
radio input "true"
click at [440, 345] on button "Next" at bounding box center [436, 350] width 167 height 41
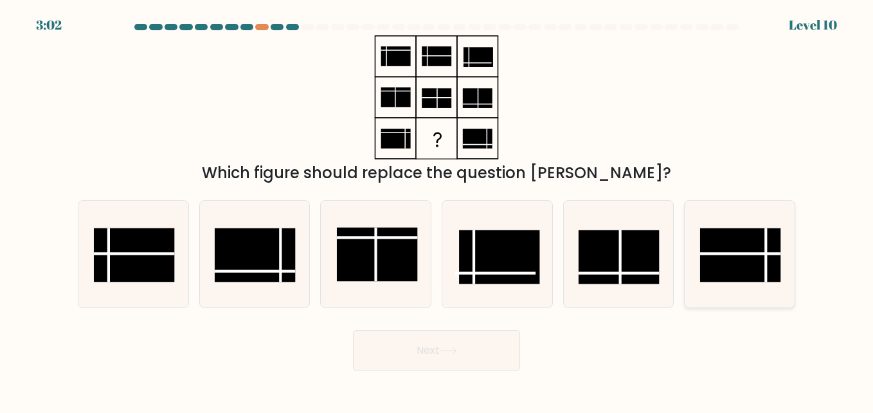
click at [742, 278] on rect at bounding box center [740, 255] width 81 height 54
click at [437, 210] on input "f." at bounding box center [437, 207] width 1 height 3
radio input "true"
click at [511, 357] on button "Next" at bounding box center [436, 350] width 167 height 41
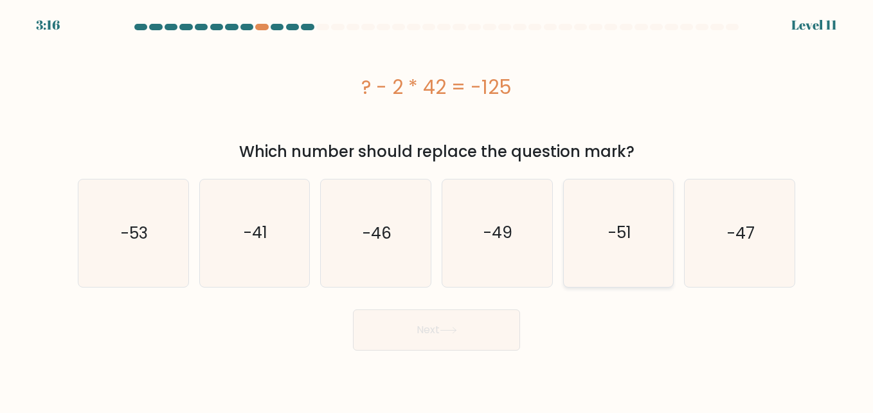
click at [611, 194] on icon "-51" at bounding box center [618, 232] width 107 height 107
click at [437, 206] on input "e. -51" at bounding box center [437, 207] width 1 height 3
radio input "true"
click at [431, 344] on button "Next" at bounding box center [436, 329] width 167 height 41
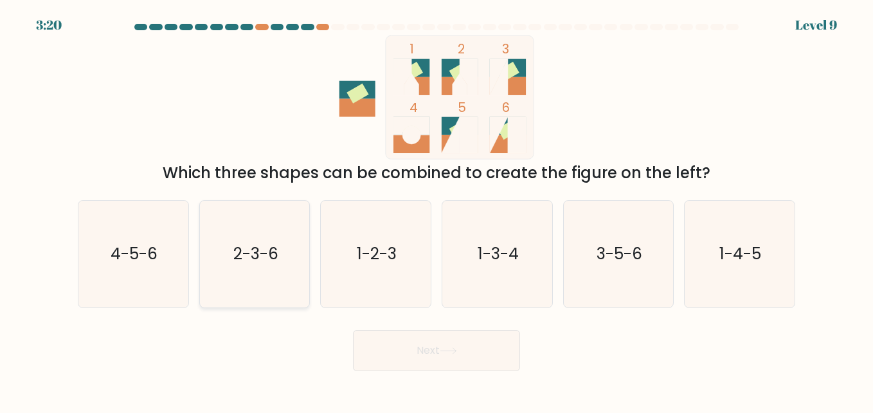
click at [259, 259] on text "2-3-6" at bounding box center [255, 253] width 45 height 23
click at [437, 210] on input "b. 2-3-6" at bounding box center [437, 207] width 1 height 3
radio input "true"
click at [430, 353] on button "Next" at bounding box center [436, 350] width 167 height 41
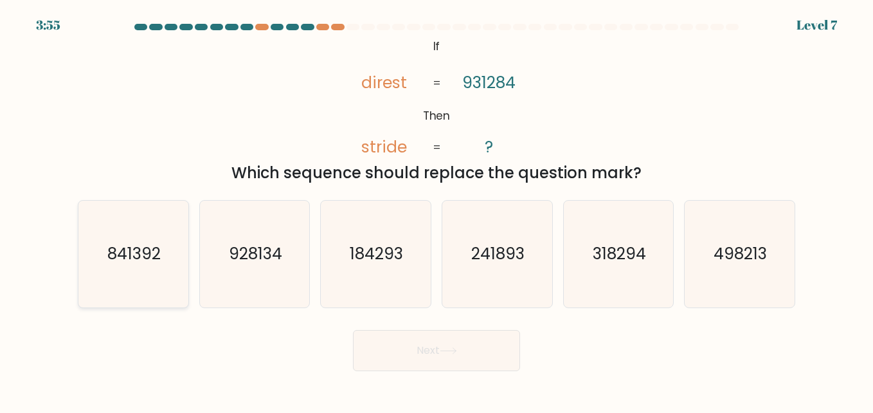
click at [146, 223] on icon "841392" at bounding box center [133, 254] width 107 height 107
click at [437, 210] on input "a. 841392" at bounding box center [437, 207] width 1 height 3
radio input "true"
click at [414, 350] on button "Next" at bounding box center [436, 350] width 167 height 41
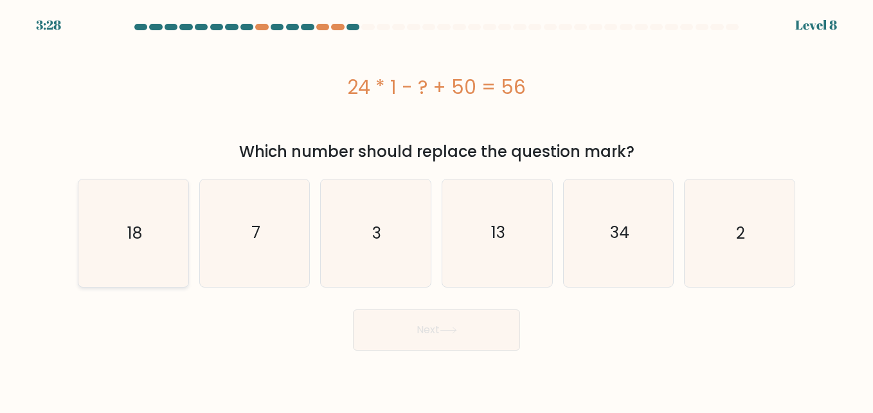
click at [141, 253] on icon "18" at bounding box center [133, 232] width 107 height 107
click at [437, 210] on input "a. 18" at bounding box center [437, 207] width 1 height 3
radio input "true"
click at [416, 343] on button "Next" at bounding box center [436, 329] width 167 height 41
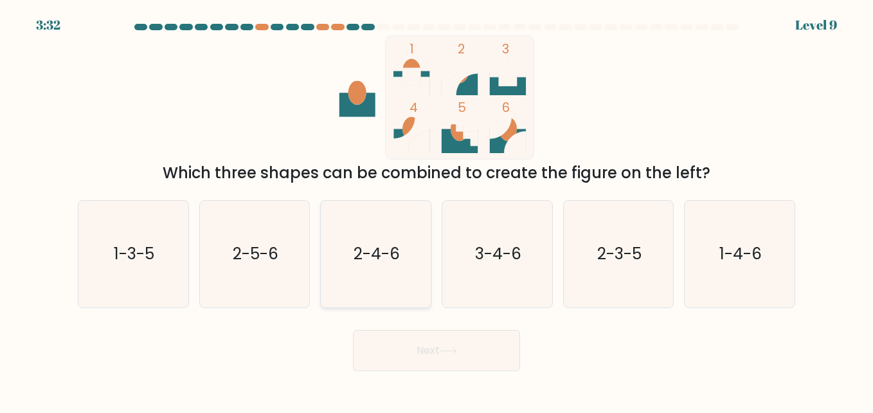
click at [388, 257] on text "2-4-6" at bounding box center [377, 253] width 46 height 23
click at [437, 210] on input "c. 2-4-6" at bounding box center [437, 207] width 1 height 3
radio input "true"
click at [428, 346] on button "Next" at bounding box center [436, 350] width 167 height 41
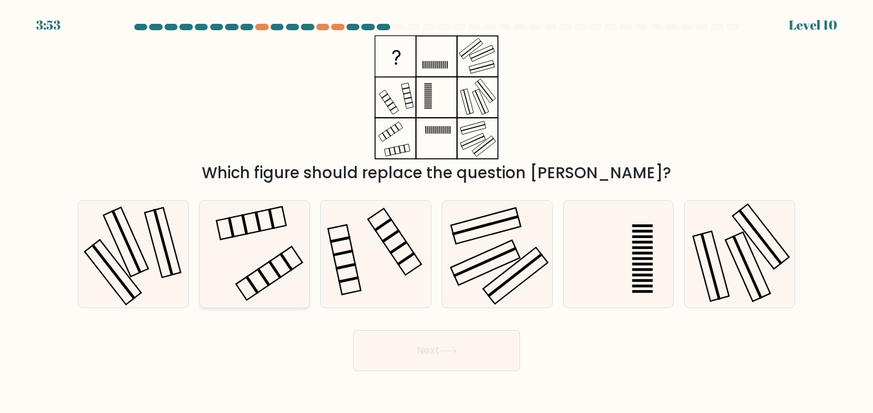
click at [206, 222] on icon at bounding box center [254, 254] width 107 height 107
click at [437, 210] on input "b." at bounding box center [437, 207] width 1 height 3
radio input "true"
click at [406, 352] on button "Next" at bounding box center [436, 350] width 167 height 41
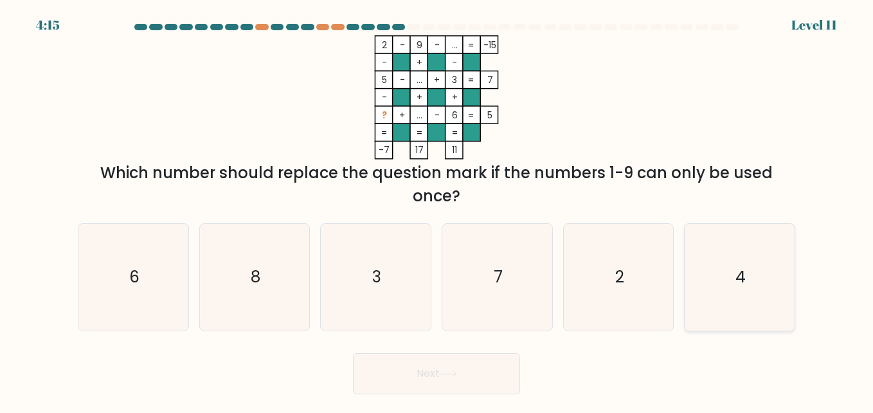
click at [741, 306] on icon "4" at bounding box center [739, 277] width 107 height 107
click at [437, 210] on input "f. 4" at bounding box center [437, 207] width 1 height 3
radio input "true"
click at [486, 369] on button "Next" at bounding box center [436, 373] width 167 height 41
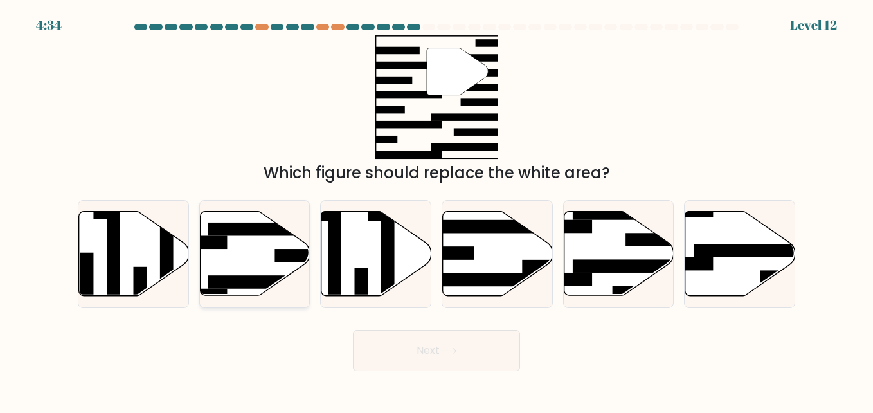
click at [255, 257] on icon at bounding box center [255, 254] width 110 height 84
click at [437, 210] on input "b." at bounding box center [437, 207] width 1 height 3
radio input "true"
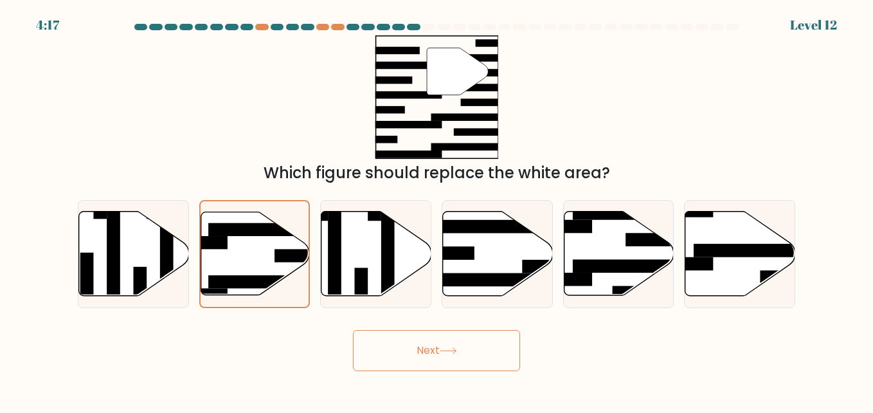
click at [428, 352] on button "Next" at bounding box center [436, 350] width 167 height 41
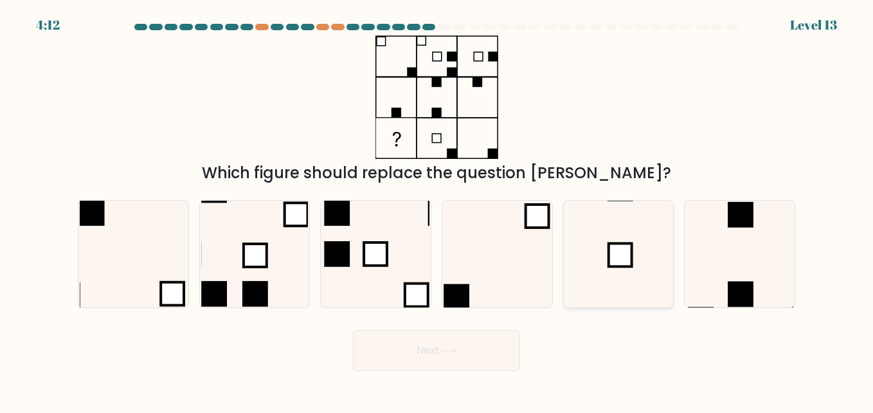
click at [648, 259] on icon at bounding box center [618, 254] width 107 height 107
click at [437, 210] on input "e." at bounding box center [437, 207] width 1 height 3
radio input "true"
click at [466, 362] on button "Next" at bounding box center [436, 350] width 167 height 41
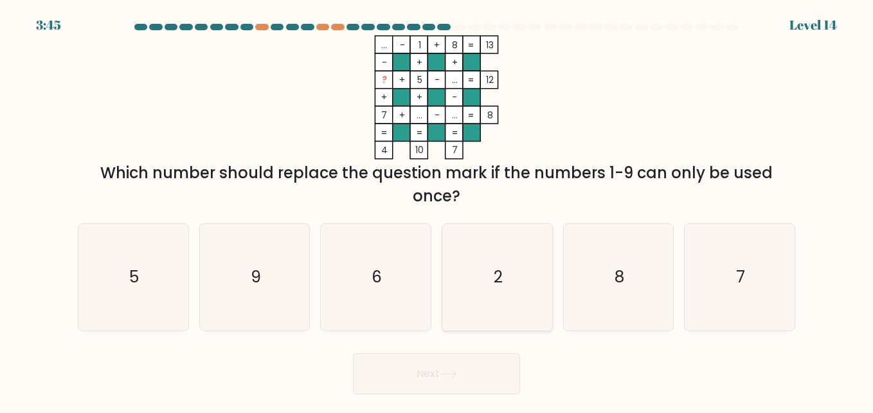
click at [526, 250] on icon "2" at bounding box center [497, 277] width 107 height 107
click at [437, 210] on input "d. 2" at bounding box center [437, 207] width 1 height 3
radio input "true"
click at [428, 372] on button "Next" at bounding box center [436, 373] width 167 height 41
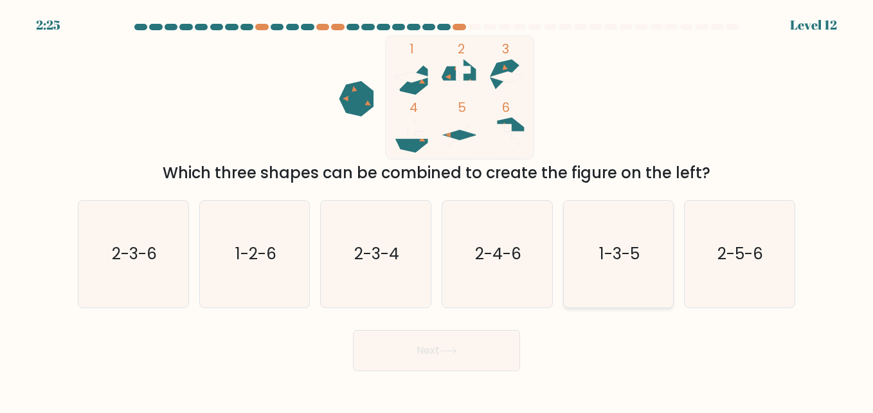
click at [644, 268] on icon "1-3-5" at bounding box center [618, 254] width 107 height 107
click at [437, 210] on input "e. 1-3-5" at bounding box center [437, 207] width 1 height 3
radio input "true"
click at [459, 344] on button "Next" at bounding box center [436, 350] width 167 height 41
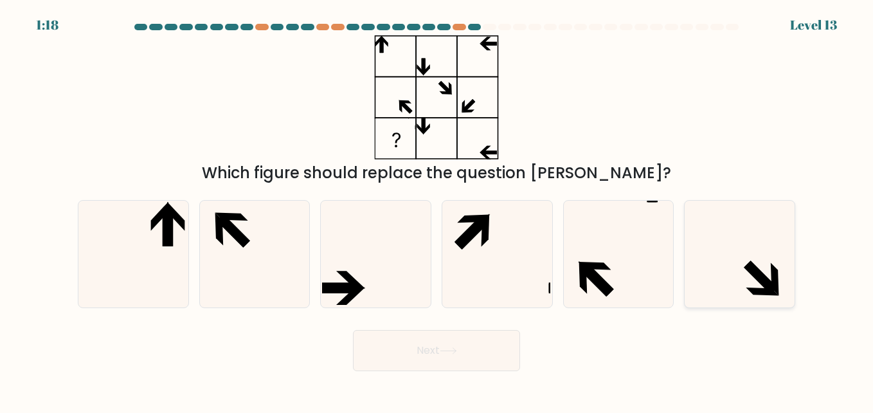
click at [759, 284] on icon at bounding box center [739, 254] width 107 height 107
click at [437, 210] on input "f." at bounding box center [437, 207] width 1 height 3
radio input "true"
click at [137, 275] on icon at bounding box center [133, 254] width 107 height 107
click at [437, 210] on input "a." at bounding box center [437, 207] width 1 height 3
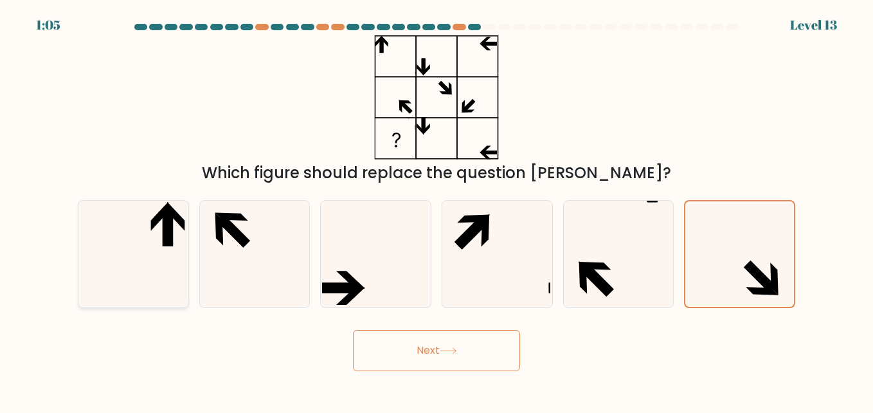
radio input "true"
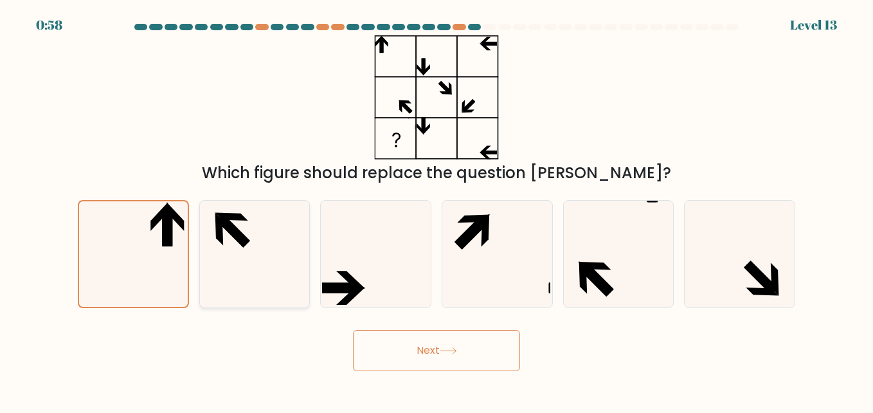
click at [272, 253] on icon at bounding box center [254, 254] width 107 height 107
click at [437, 210] on input "b." at bounding box center [437, 207] width 1 height 3
radio input "true"
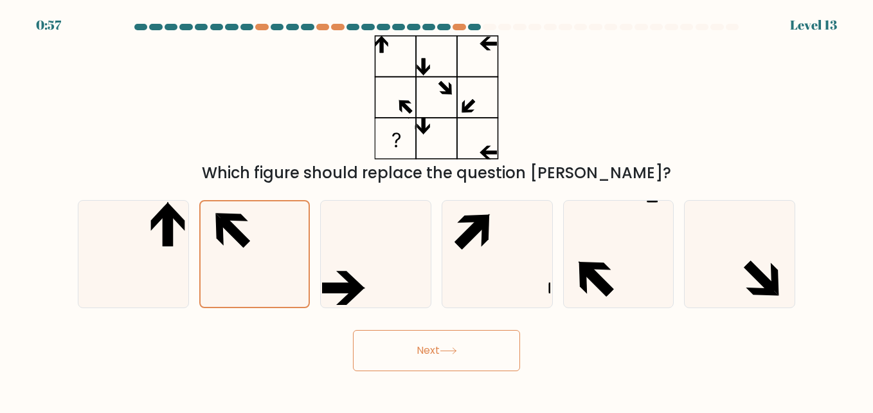
click at [442, 349] on button "Next" at bounding box center [436, 350] width 167 height 41
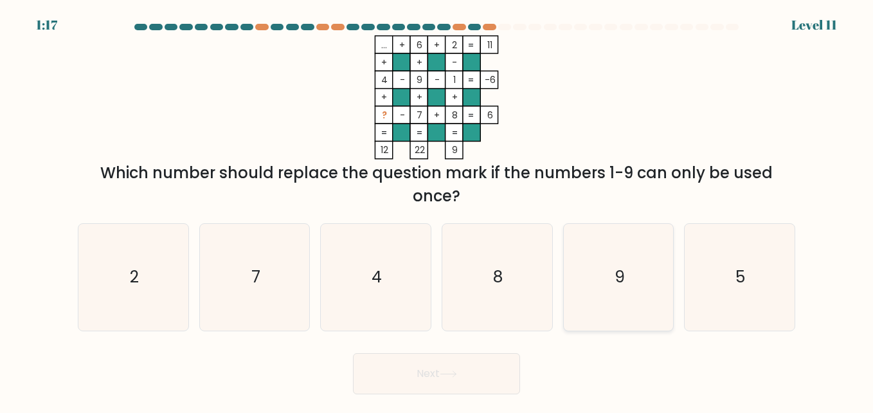
click at [650, 284] on icon "9" at bounding box center [618, 277] width 107 height 107
click at [437, 210] on input "e. 9" at bounding box center [437, 207] width 1 height 3
radio input "true"
click at [474, 378] on button "Next" at bounding box center [436, 373] width 167 height 41
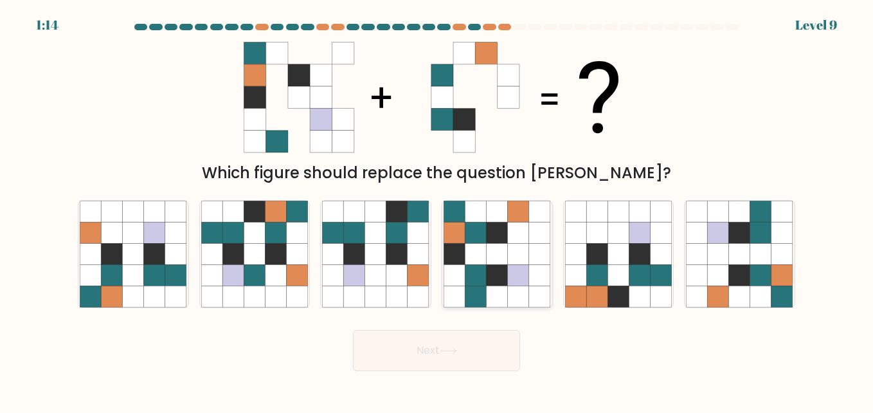
click at [498, 260] on icon at bounding box center [497, 253] width 21 height 21
click at [437, 210] on input "d." at bounding box center [437, 207] width 1 height 3
radio input "true"
click at [440, 347] on button "Next" at bounding box center [436, 350] width 167 height 41
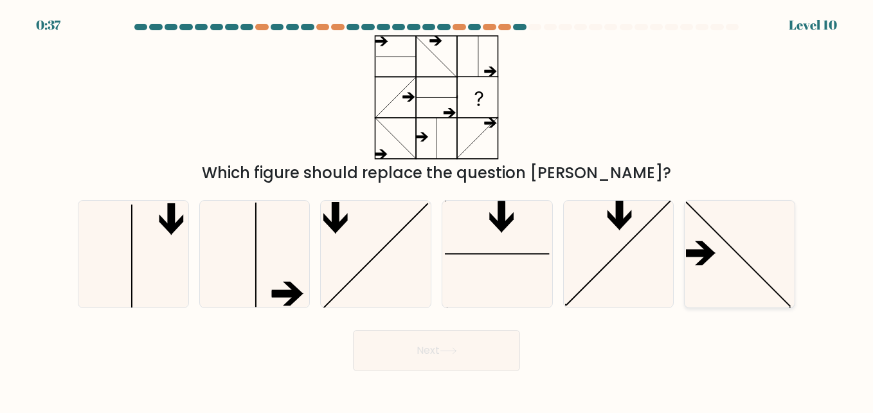
click at [763, 248] on icon at bounding box center [739, 254] width 107 height 107
click at [437, 210] on input "f." at bounding box center [437, 207] width 1 height 3
radio input "true"
click at [435, 342] on button "Next" at bounding box center [436, 350] width 167 height 41
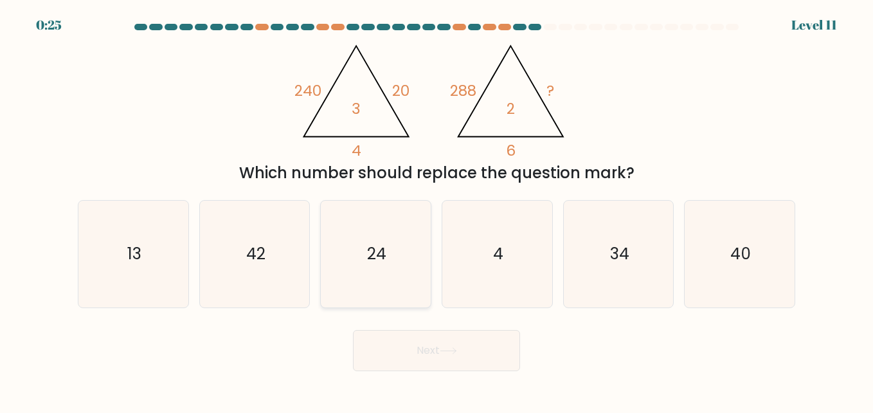
click at [360, 259] on icon "24" at bounding box center [375, 254] width 107 height 107
click at [437, 210] on input "c. 24" at bounding box center [437, 207] width 1 height 3
radio input "true"
click at [412, 359] on button "Next" at bounding box center [436, 350] width 167 height 41
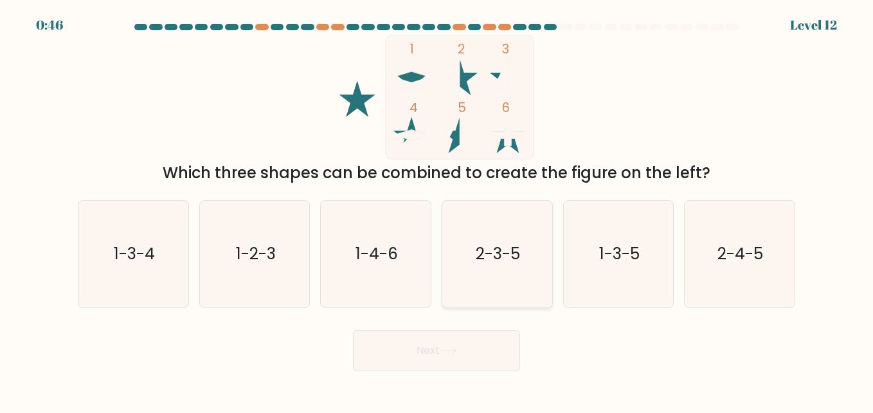
click at [499, 268] on icon "2-3-5" at bounding box center [497, 254] width 107 height 107
click at [437, 210] on input "d. 2-3-5" at bounding box center [437, 207] width 1 height 3
radio input "true"
click at [435, 353] on button "Next" at bounding box center [436, 350] width 167 height 41
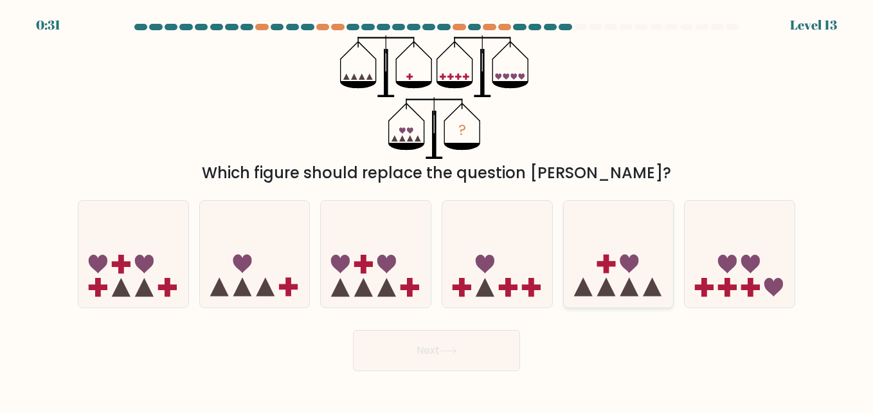
click at [615, 266] on rect at bounding box center [606, 264] width 19 height 6
click at [437, 210] on input "e." at bounding box center [437, 207] width 1 height 3
radio input "true"
click at [462, 343] on button "Next" at bounding box center [436, 350] width 167 height 41
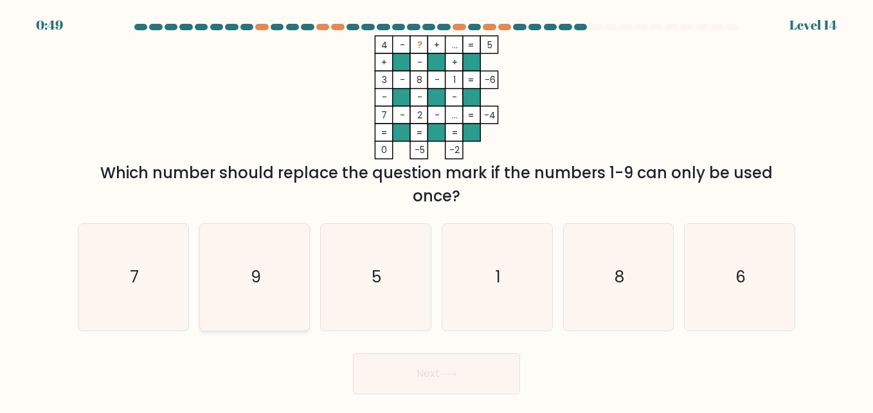
click at [241, 269] on icon "9" at bounding box center [254, 277] width 107 height 107
click at [437, 210] on input "b. 9" at bounding box center [437, 207] width 1 height 3
radio input "true"
click at [363, 276] on icon "5" at bounding box center [375, 277] width 107 height 107
click at [437, 210] on input "c. 5" at bounding box center [437, 207] width 1 height 3
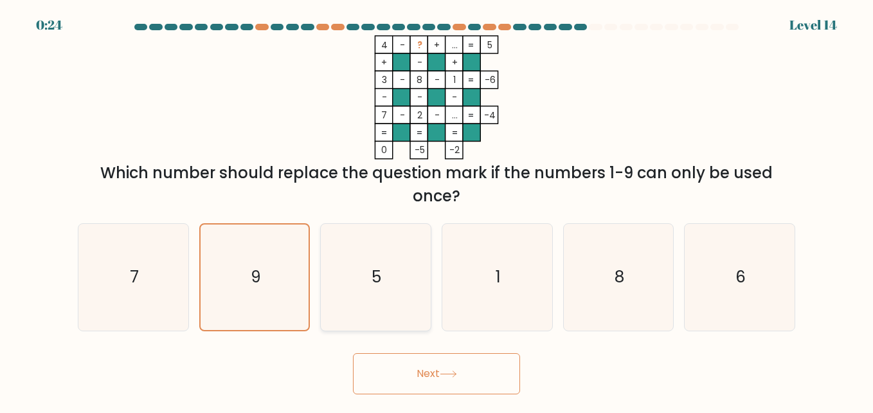
radio input "true"
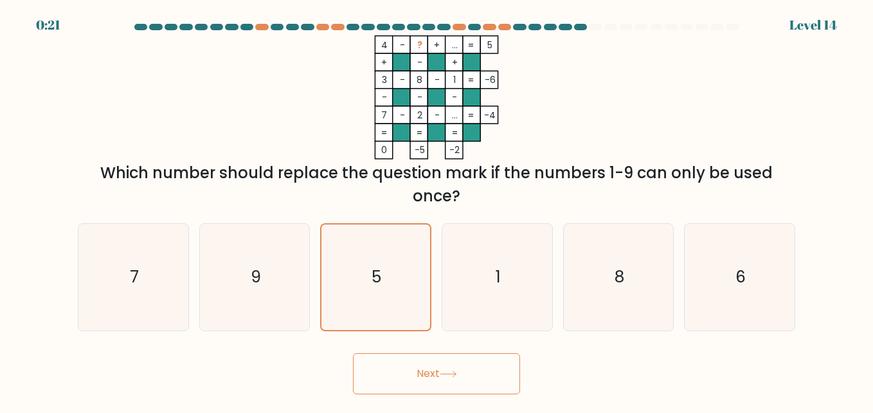
click at [412, 373] on button "Next" at bounding box center [436, 373] width 167 height 41
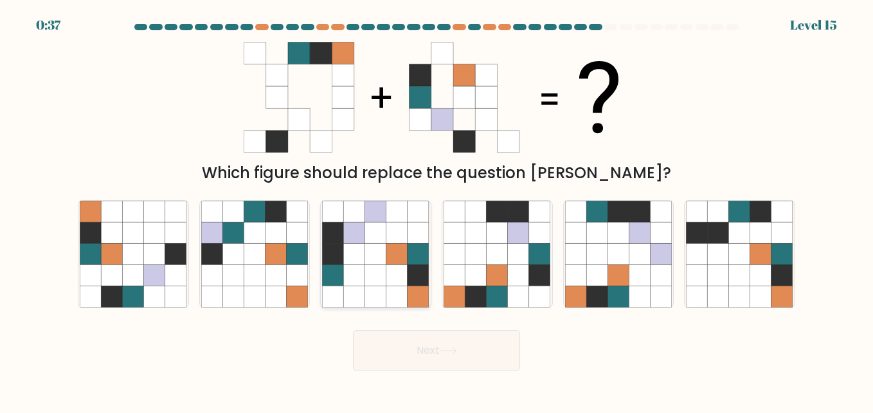
click at [352, 269] on icon at bounding box center [354, 275] width 21 height 21
click at [437, 210] on input "c." at bounding box center [437, 207] width 1 height 3
radio input "true"
click at [520, 235] on icon at bounding box center [518, 232] width 21 height 21
click at [437, 210] on input "d." at bounding box center [437, 207] width 1 height 3
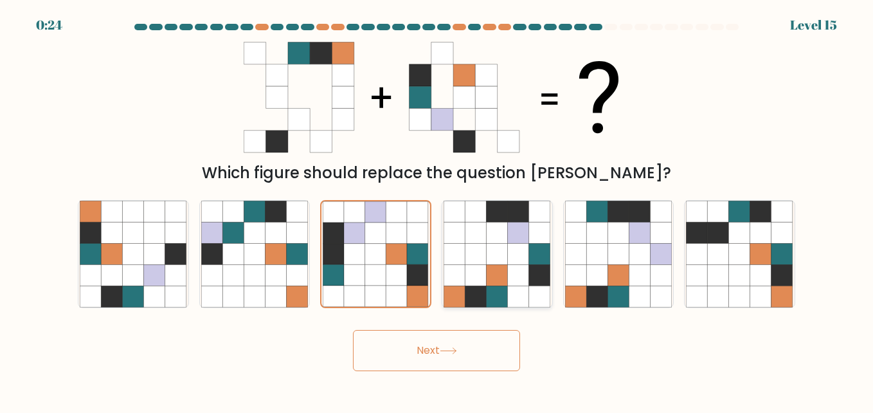
radio input "true"
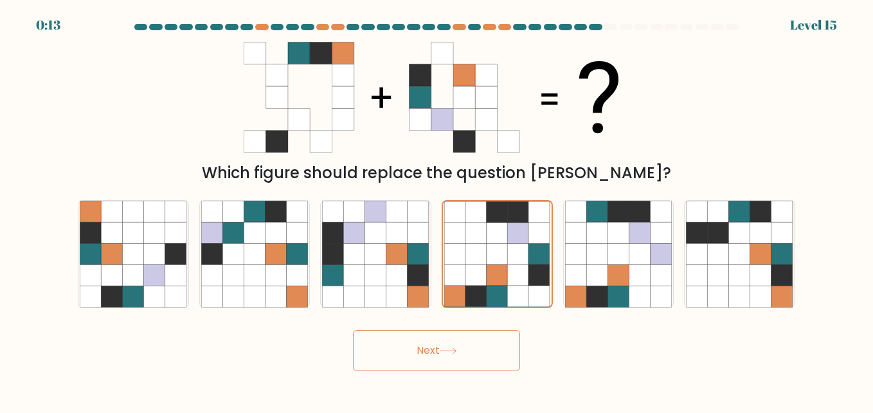
click at [480, 346] on button "Next" at bounding box center [436, 350] width 167 height 41
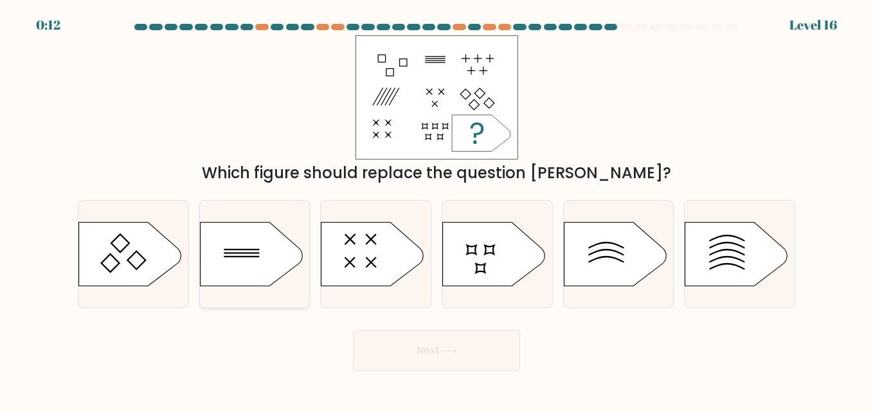
click at [278, 250] on icon at bounding box center [251, 254] width 103 height 64
click at [437, 210] on input "b." at bounding box center [437, 207] width 1 height 3
radio input "true"
click at [423, 352] on button "Next" at bounding box center [436, 350] width 167 height 41
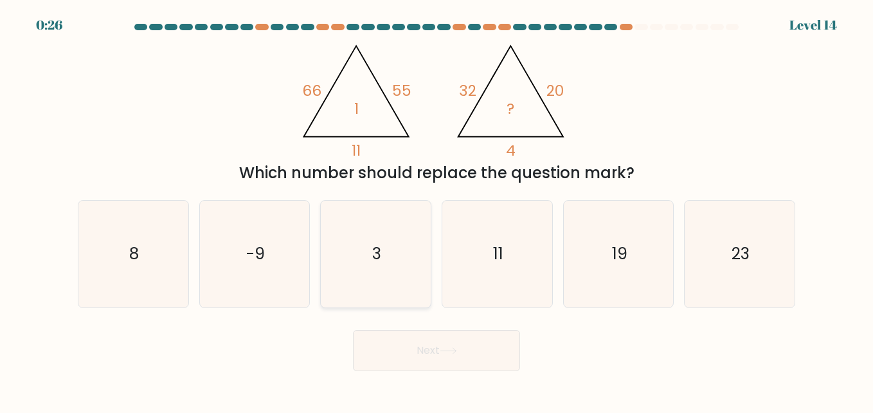
click at [347, 273] on icon "3" at bounding box center [375, 254] width 107 height 107
click at [437, 210] on input "c. 3" at bounding box center [437, 207] width 1 height 3
radio input "true"
click at [414, 370] on button "Next" at bounding box center [436, 350] width 167 height 41
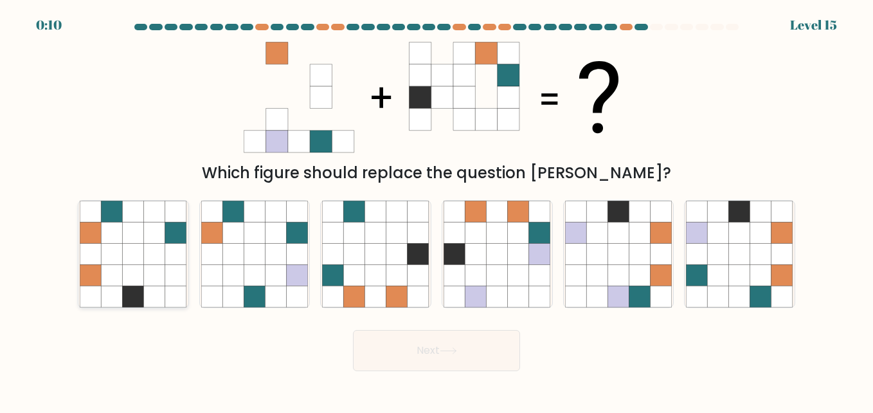
click at [139, 253] on icon at bounding box center [133, 253] width 21 height 21
click at [437, 210] on input "a." at bounding box center [437, 207] width 1 height 3
radio input "true"
click at [399, 346] on button "Next" at bounding box center [436, 350] width 167 height 41
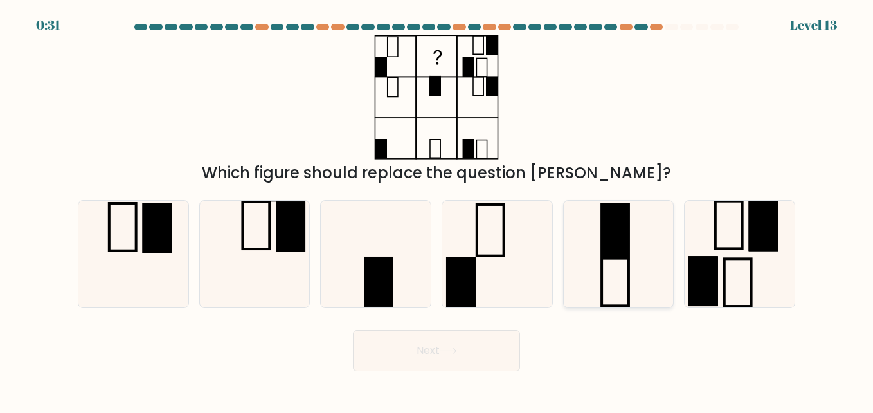
click at [573, 228] on icon at bounding box center [618, 254] width 107 height 107
click at [437, 210] on input "e." at bounding box center [437, 207] width 1 height 3
radio input "true"
click at [464, 345] on button "Next" at bounding box center [436, 350] width 167 height 41
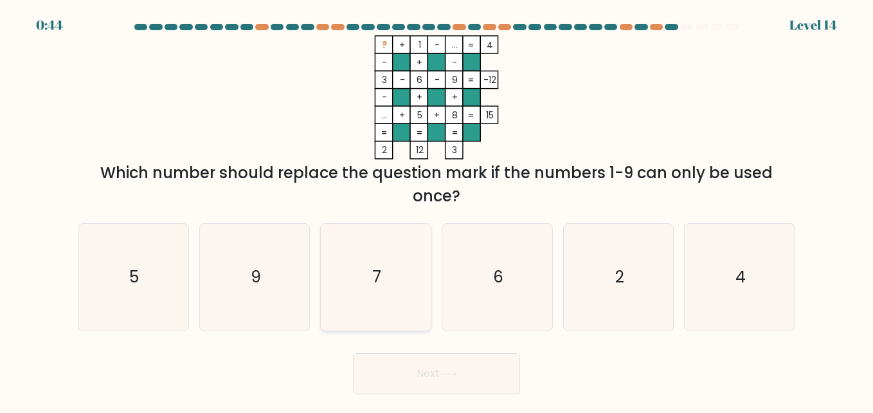
click at [369, 323] on icon "7" at bounding box center [375, 277] width 107 height 107
click at [437, 210] on input "c. 7" at bounding box center [437, 207] width 1 height 3
radio input "true"
click at [424, 367] on button "Next" at bounding box center [436, 373] width 167 height 41
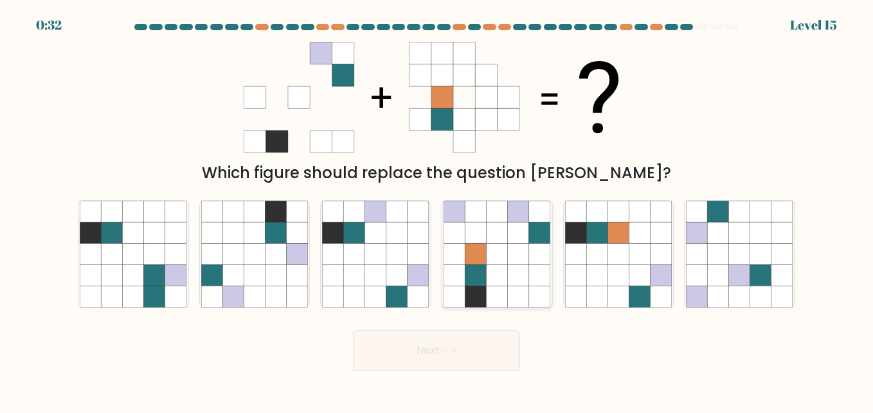
click at [497, 230] on icon at bounding box center [497, 232] width 21 height 21
click at [437, 210] on input "d." at bounding box center [437, 207] width 1 height 3
radio input "true"
click at [475, 352] on button "Next" at bounding box center [436, 350] width 167 height 41
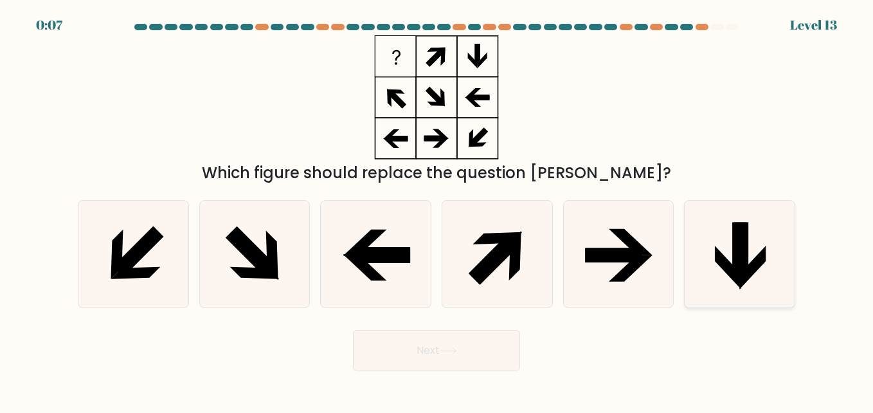
click at [738, 261] on icon at bounding box center [741, 250] width 15 height 57
click at [437, 210] on input "f." at bounding box center [437, 207] width 1 height 3
radio input "true"
click at [325, 290] on icon at bounding box center [375, 254] width 107 height 107
click at [437, 210] on input "c." at bounding box center [437, 207] width 1 height 3
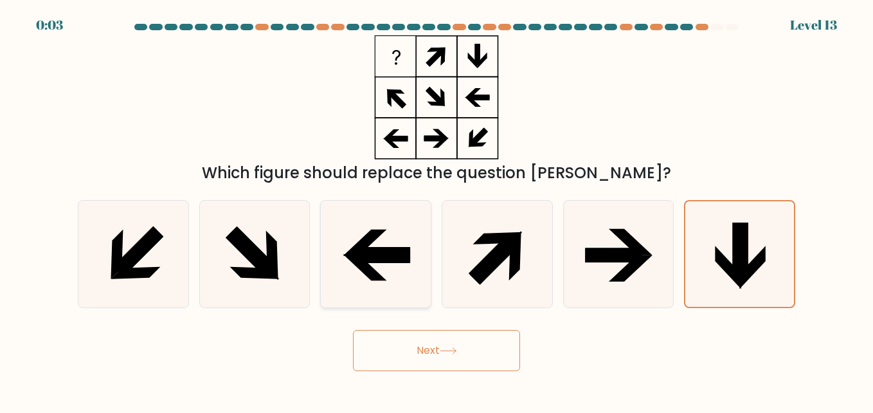
radio input "true"
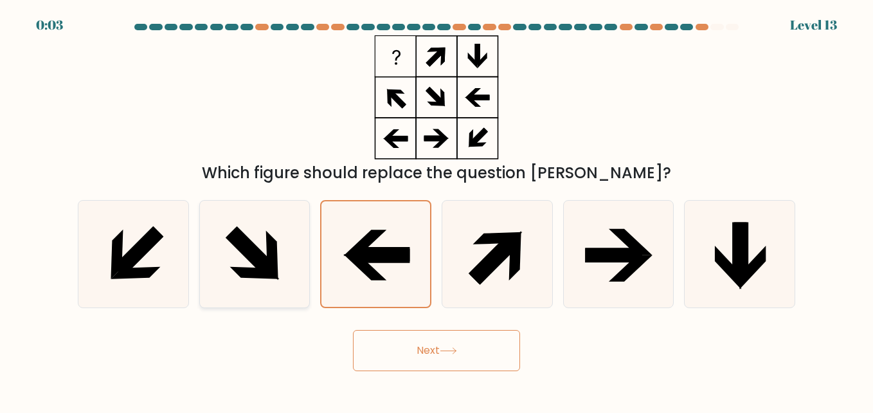
click at [301, 278] on icon at bounding box center [254, 254] width 107 height 107
click at [437, 210] on input "b." at bounding box center [437, 207] width 1 height 3
radio input "true"
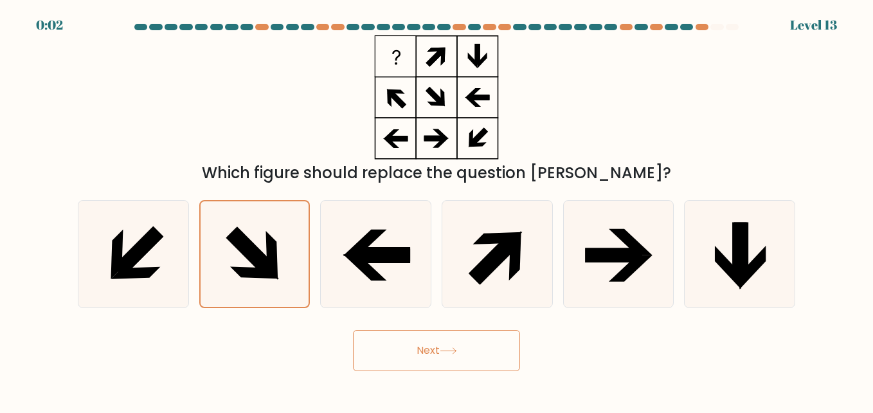
click at [431, 357] on button "Next" at bounding box center [436, 350] width 167 height 41
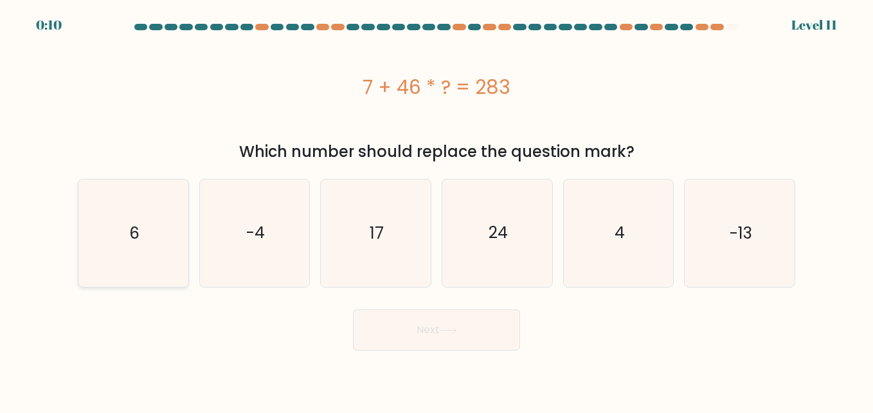
click at [134, 221] on icon "6" at bounding box center [133, 232] width 107 height 107
click at [437, 210] on input "a. 6" at bounding box center [437, 207] width 1 height 3
radio input "true"
click at [387, 329] on button "Next" at bounding box center [436, 329] width 167 height 41
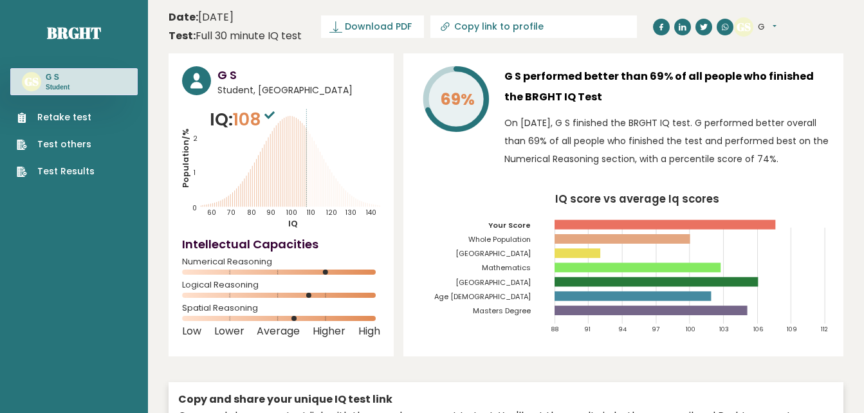
click at [776, 26] on button "G" at bounding box center [767, 27] width 19 height 13
